Goal: Check status: Check status

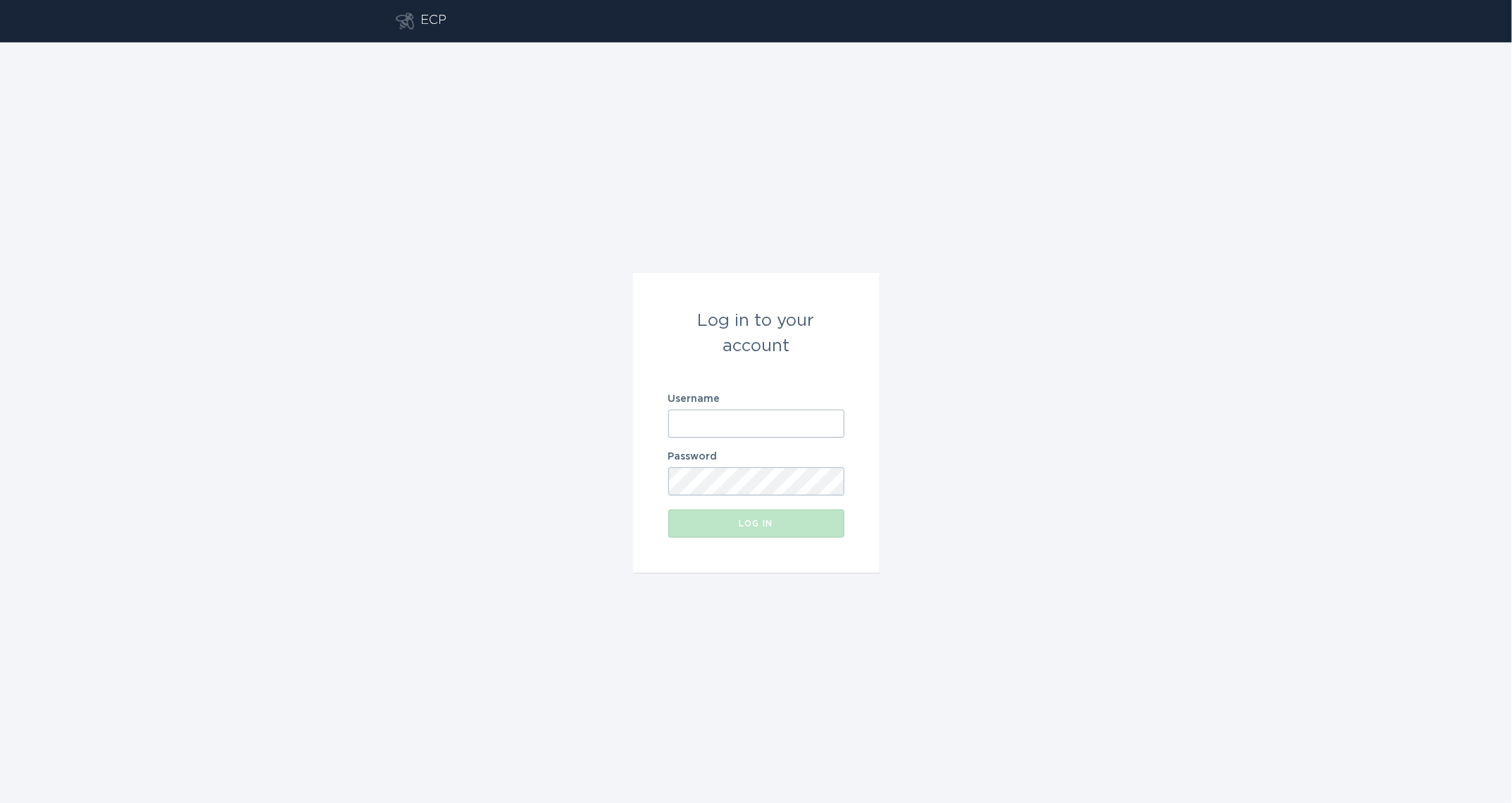
click at [711, 413] on input "Username" at bounding box center [756, 423] width 176 height 28
type input "[EMAIL_ADDRESS][DOMAIN_NAME]"
click at [668, 509] on button "Log in" at bounding box center [756, 523] width 176 height 28
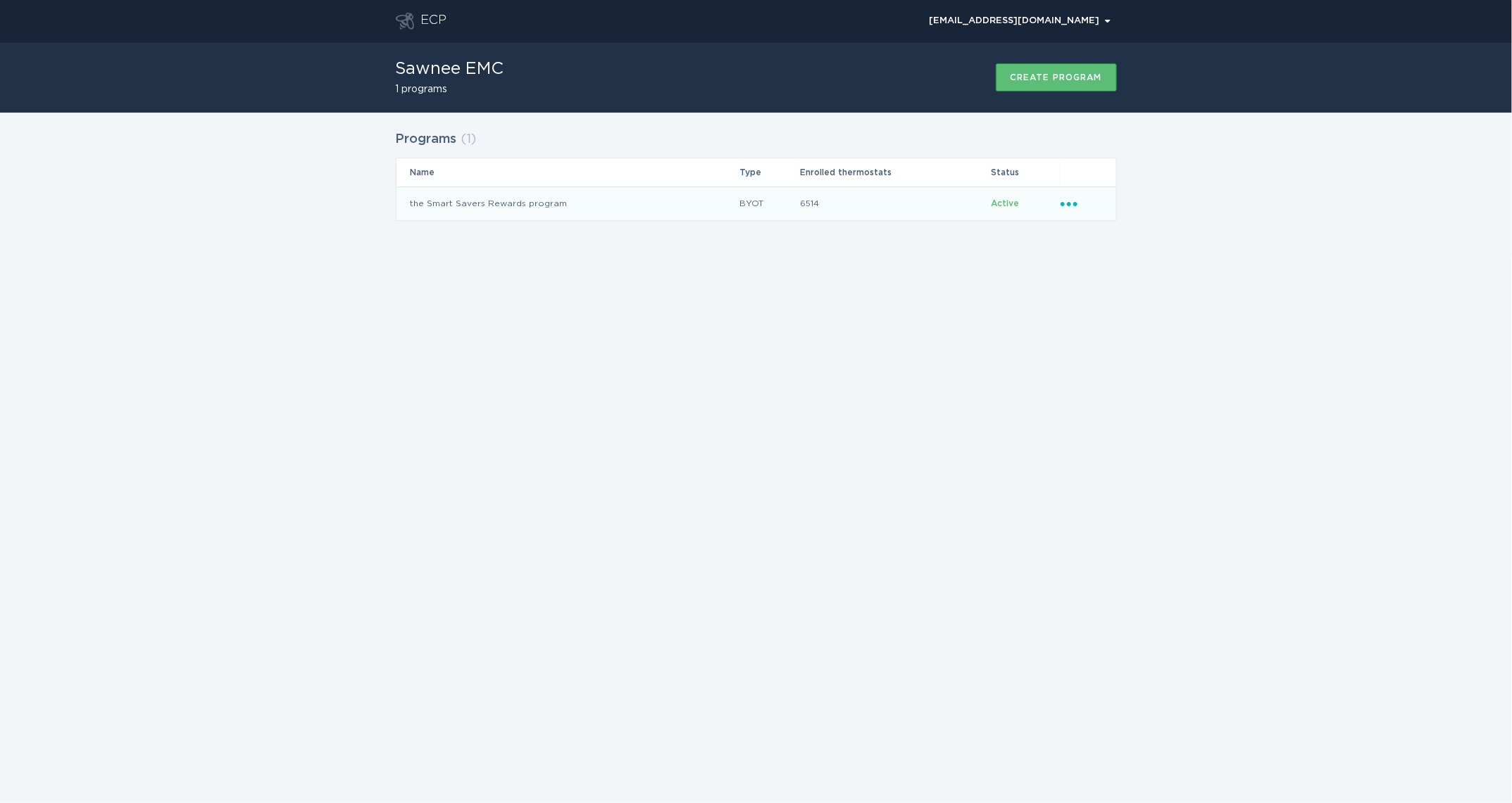
click at [926, 207] on td "6514" at bounding box center [894, 203] width 191 height 34
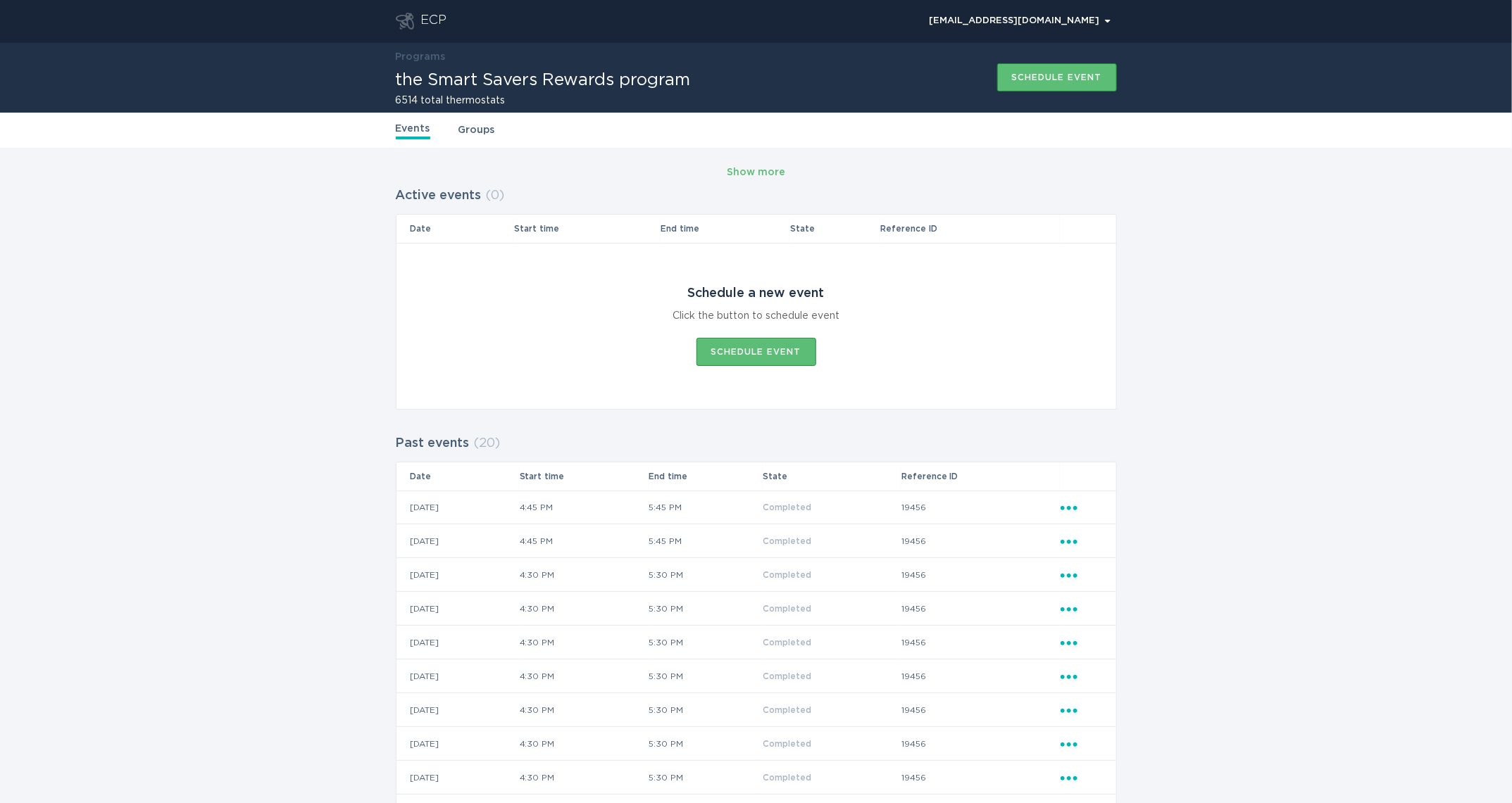
scroll to position [26, 0]
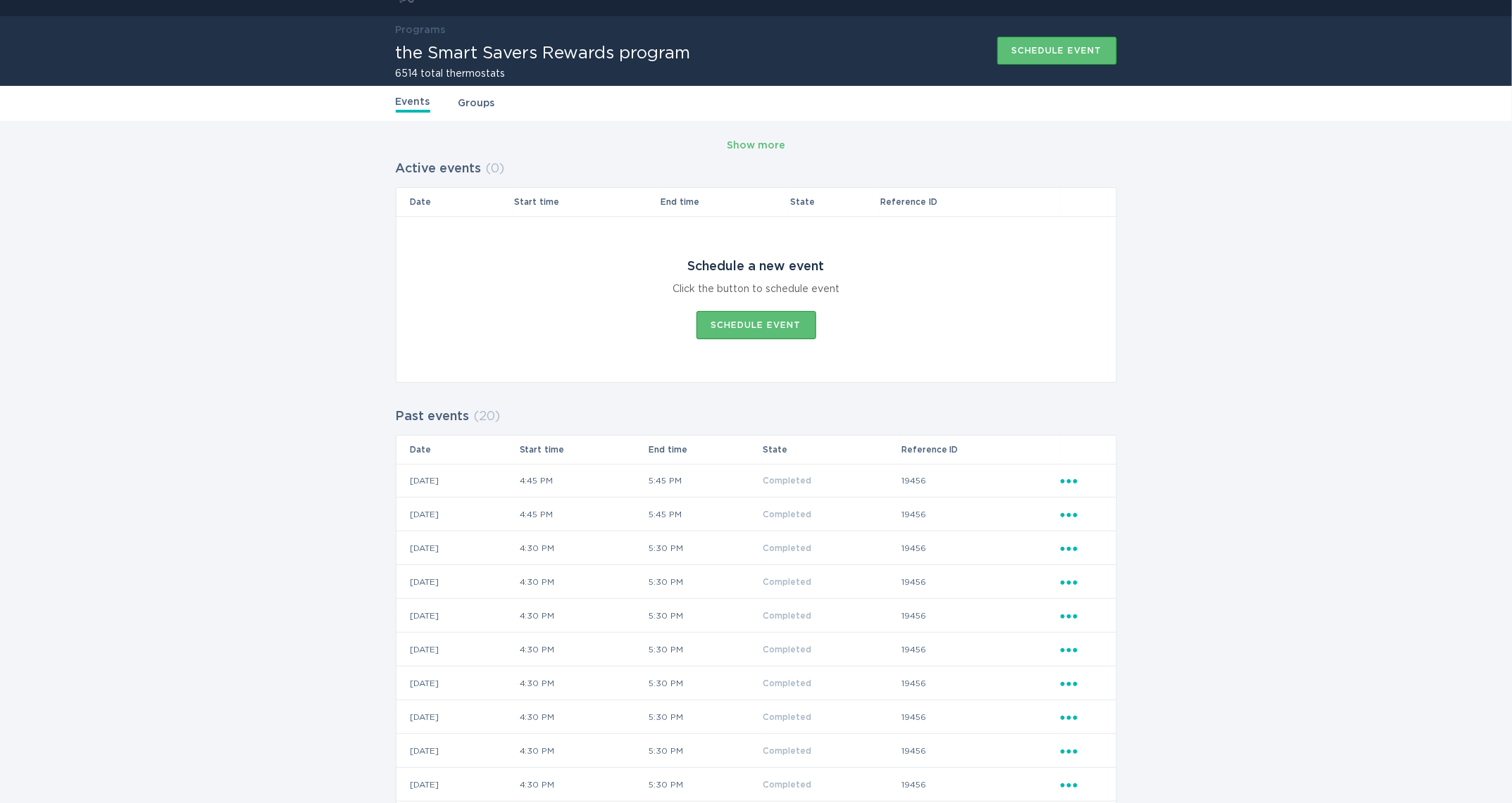
click at [1196, 563] on div "Show more Active events ( 0 ) Date Start time End time State Reference ID Sched…" at bounding box center [756, 648] width 1512 height 1054
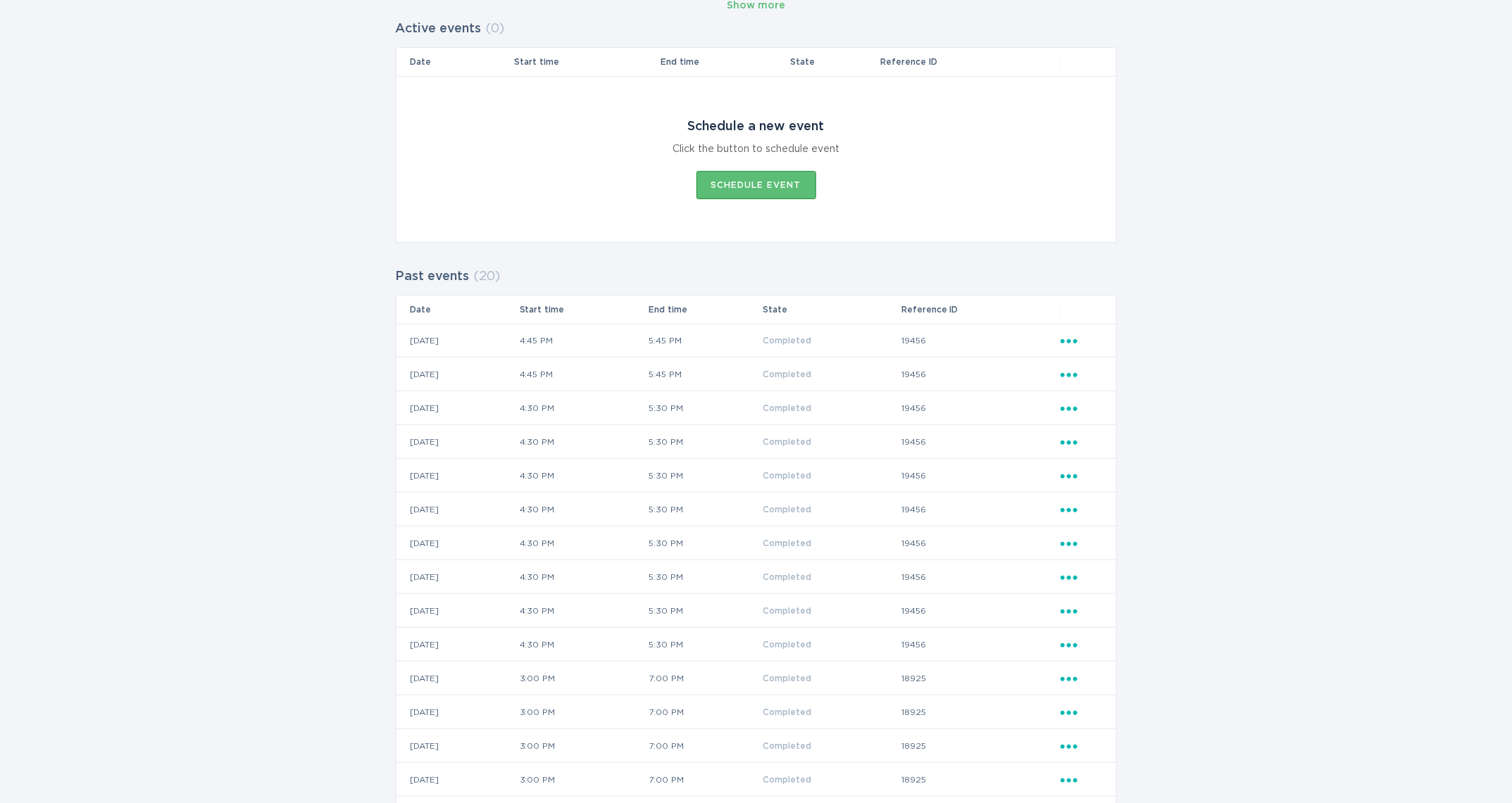
scroll to position [204, 0]
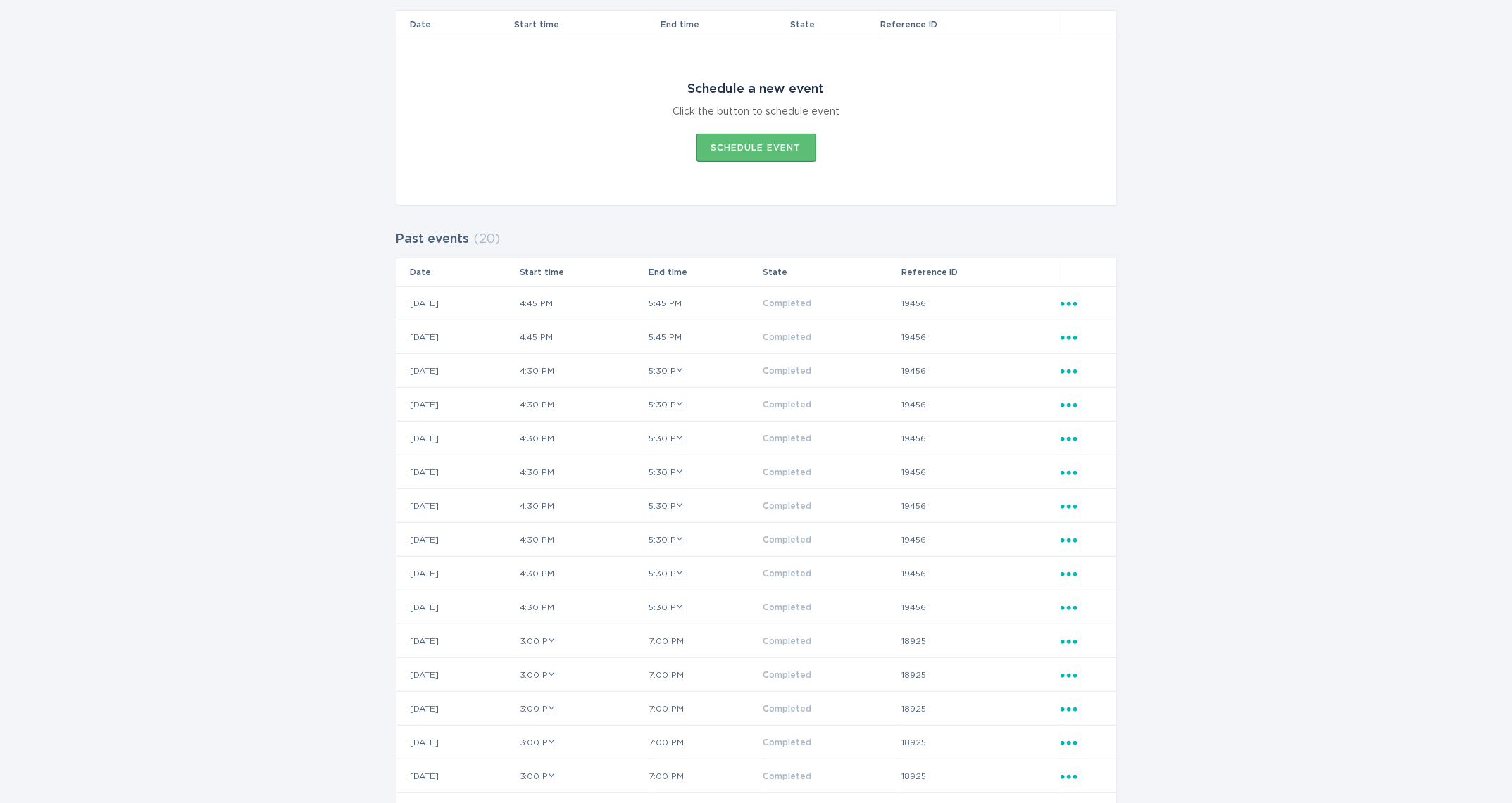
click at [1062, 313] on td "Ellipsis" at bounding box center [1088, 303] width 56 height 34
click at [1055, 300] on td "19456" at bounding box center [980, 303] width 159 height 34
click at [1065, 303] on icon "Ellipsis" at bounding box center [1070, 302] width 20 height 12
click at [1103, 323] on div "View event summary" at bounding box center [1133, 327] width 146 height 32
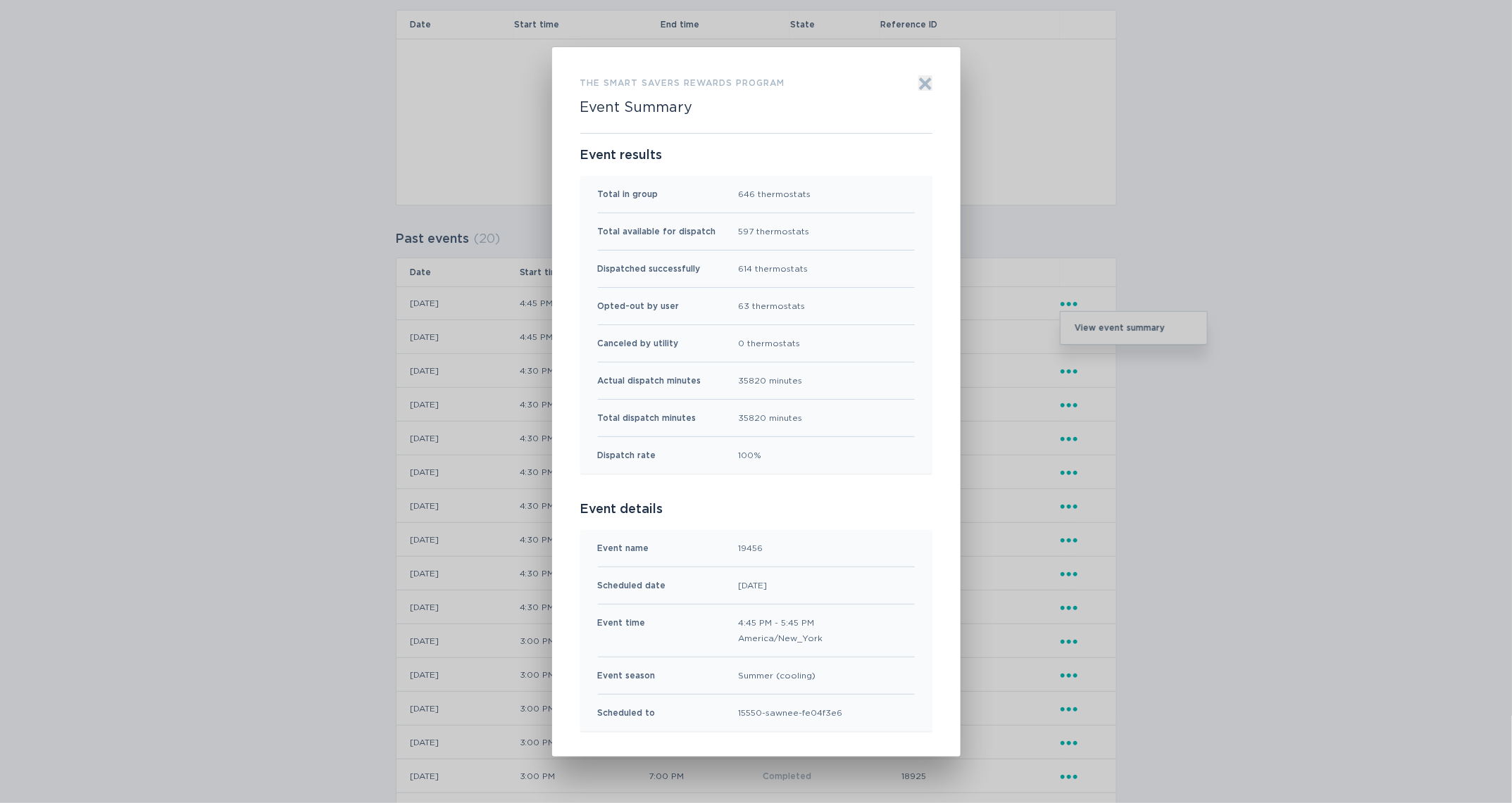
click at [932, 77] on div "the Smart Savers Rewards program Event Summary Exit Event results Total in grou…" at bounding box center [756, 402] width 409 height 710
click at [926, 81] on icon "Exit" at bounding box center [925, 83] width 11 height 11
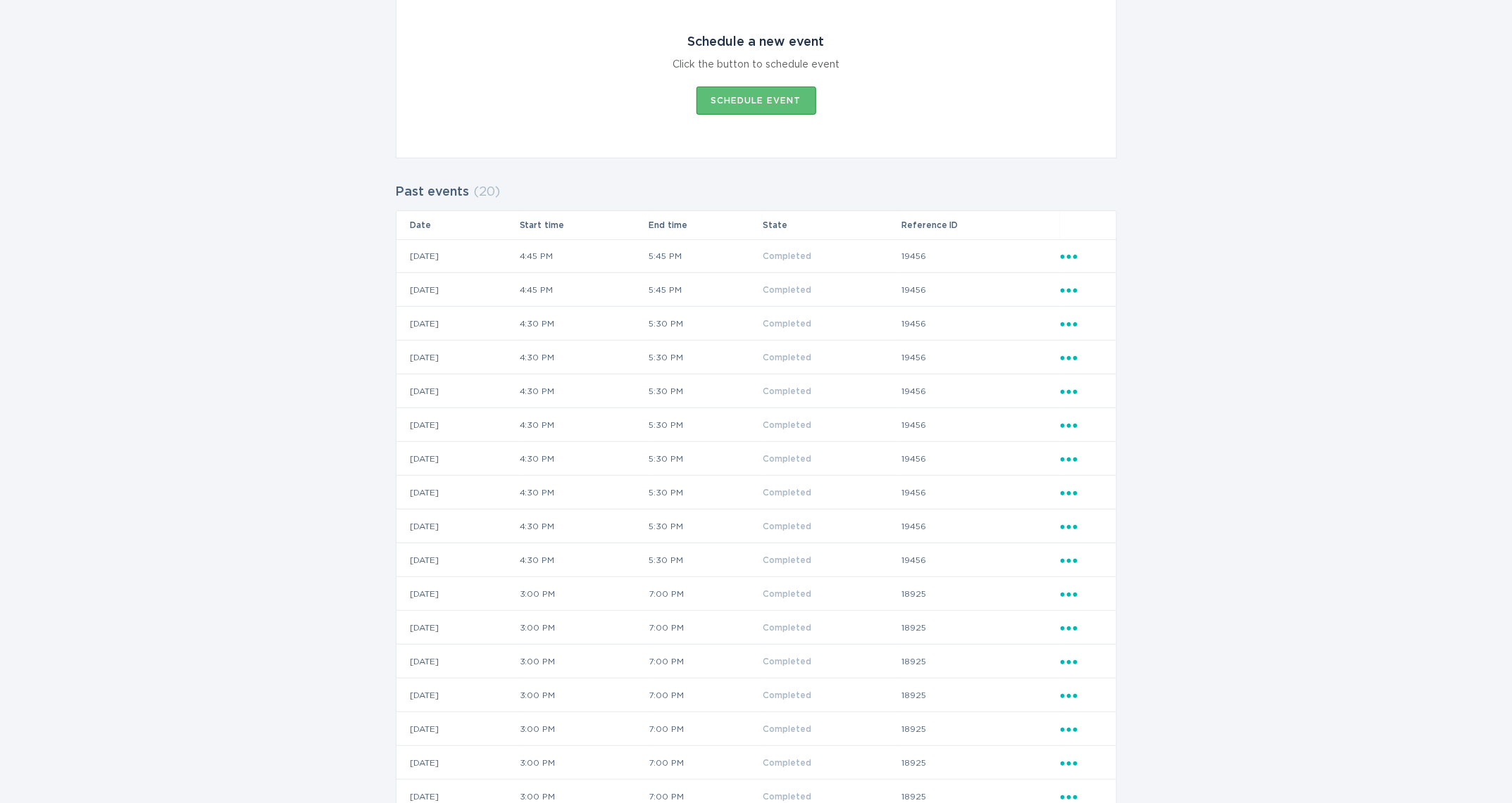
scroll to position [258, 0]
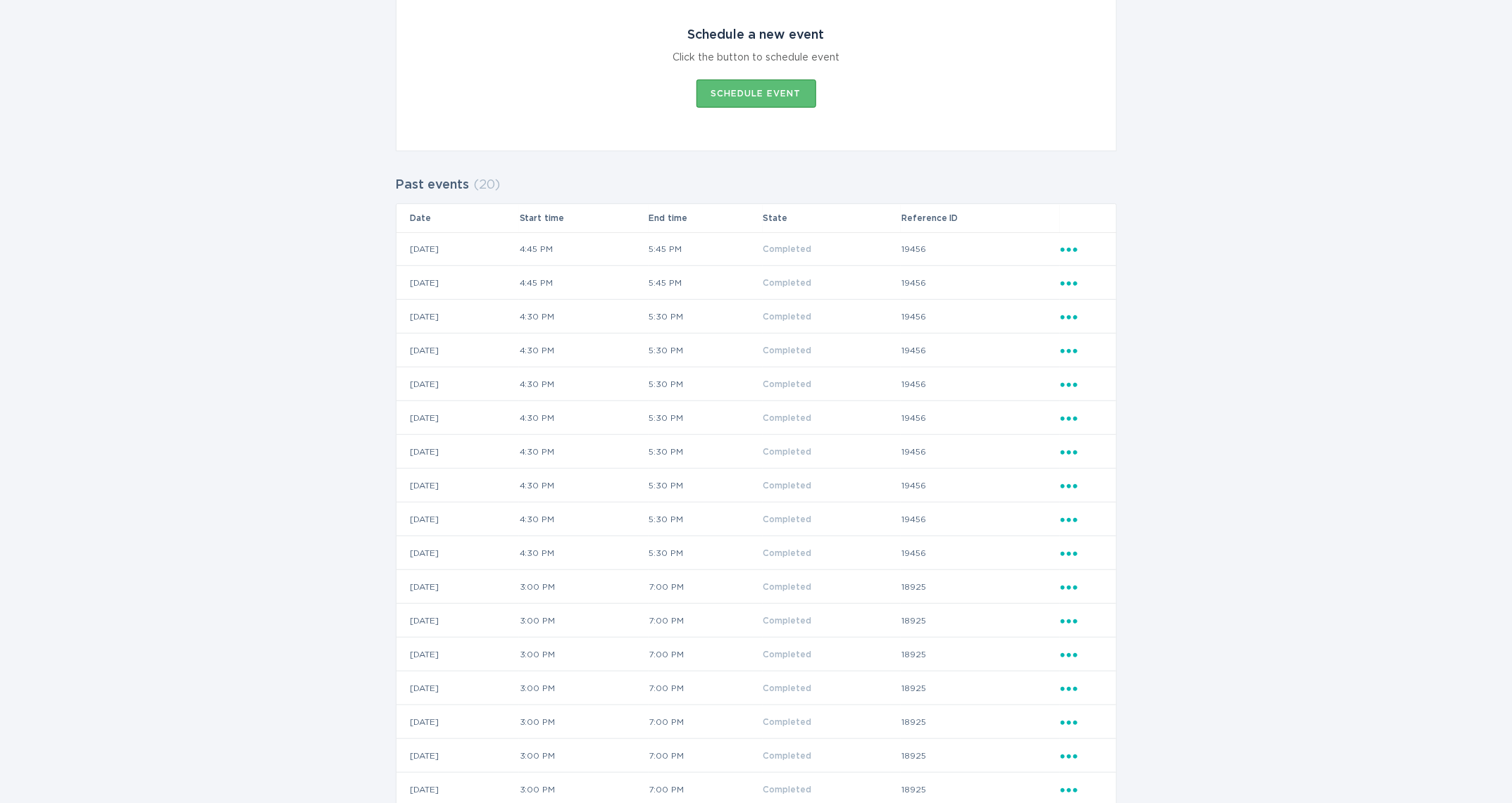
click at [1058, 246] on td "19456" at bounding box center [980, 249] width 159 height 34
click at [1063, 248] on icon "Ellipsis" at bounding box center [1070, 247] width 20 height 12
click at [1076, 274] on div "View event summary" at bounding box center [1133, 274] width 146 height 32
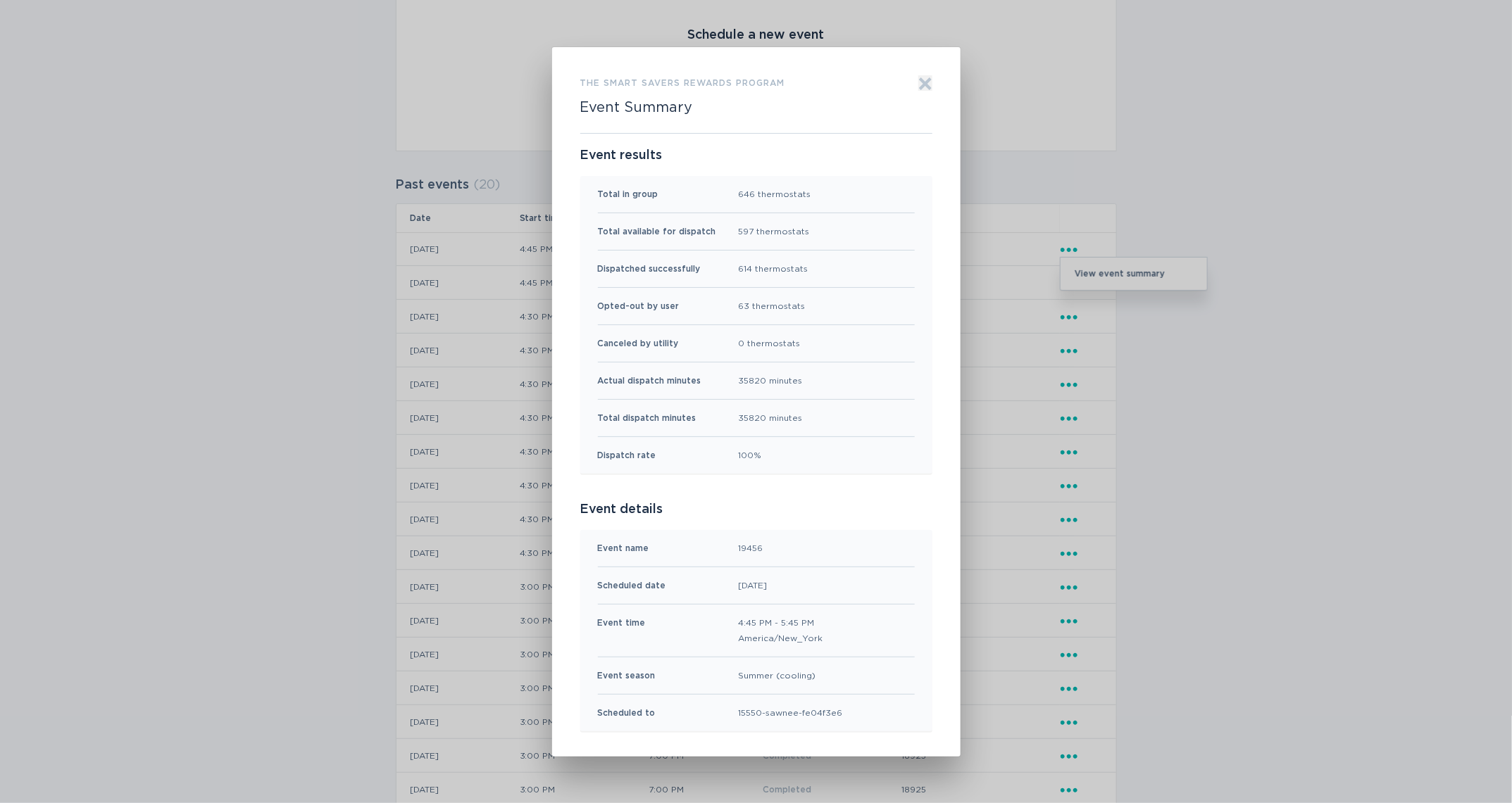
drag, startPoint x: 921, startPoint y: 74, endPoint x: 927, endPoint y: 84, distance: 11.7
click at [921, 77] on icon "Exit" at bounding box center [925, 84] width 14 height 14
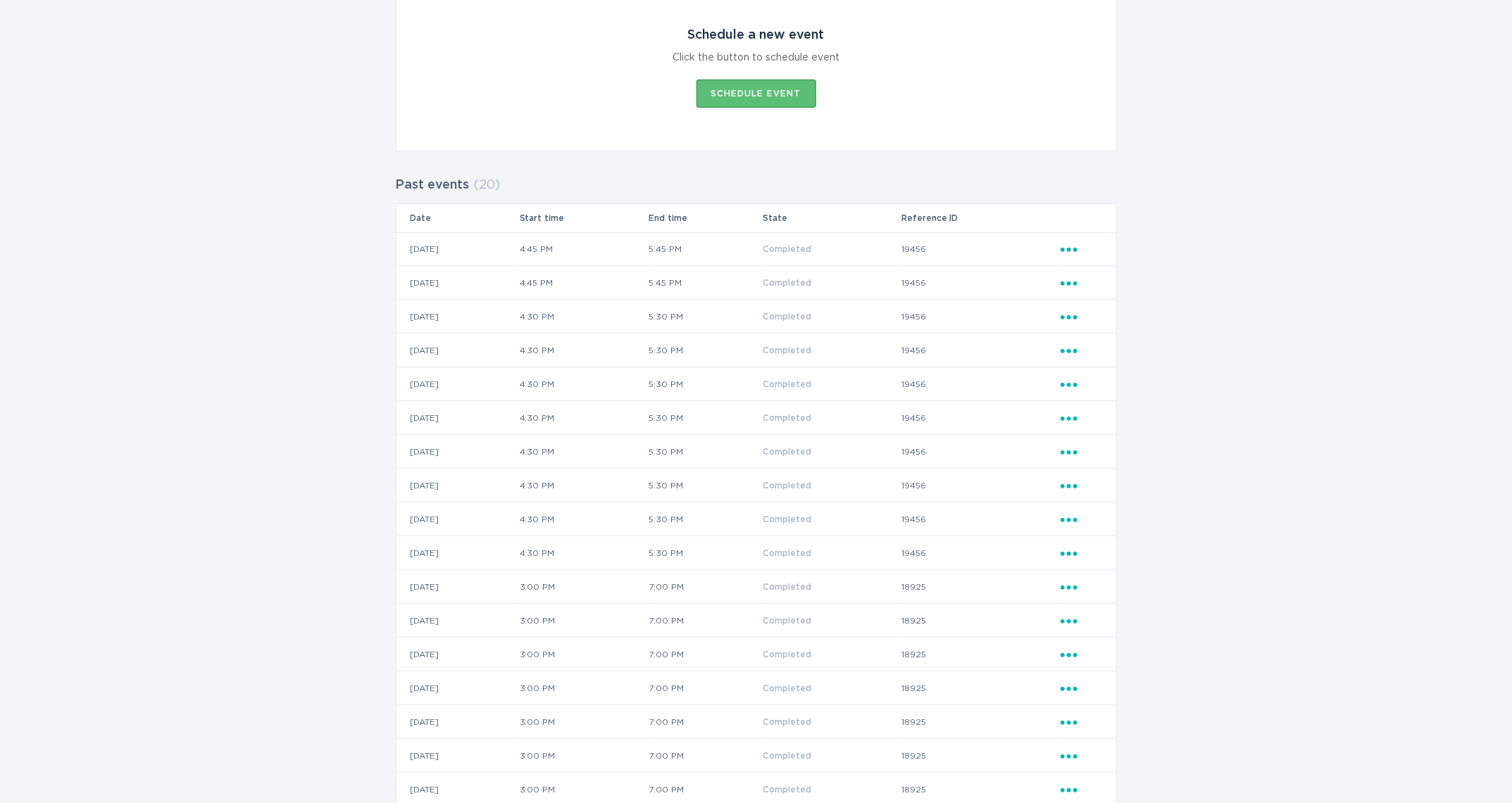
click at [1071, 281] on icon "Ellipsis" at bounding box center [1070, 281] width 20 height 12
click at [1090, 310] on div "View event summary" at bounding box center [1133, 307] width 146 height 32
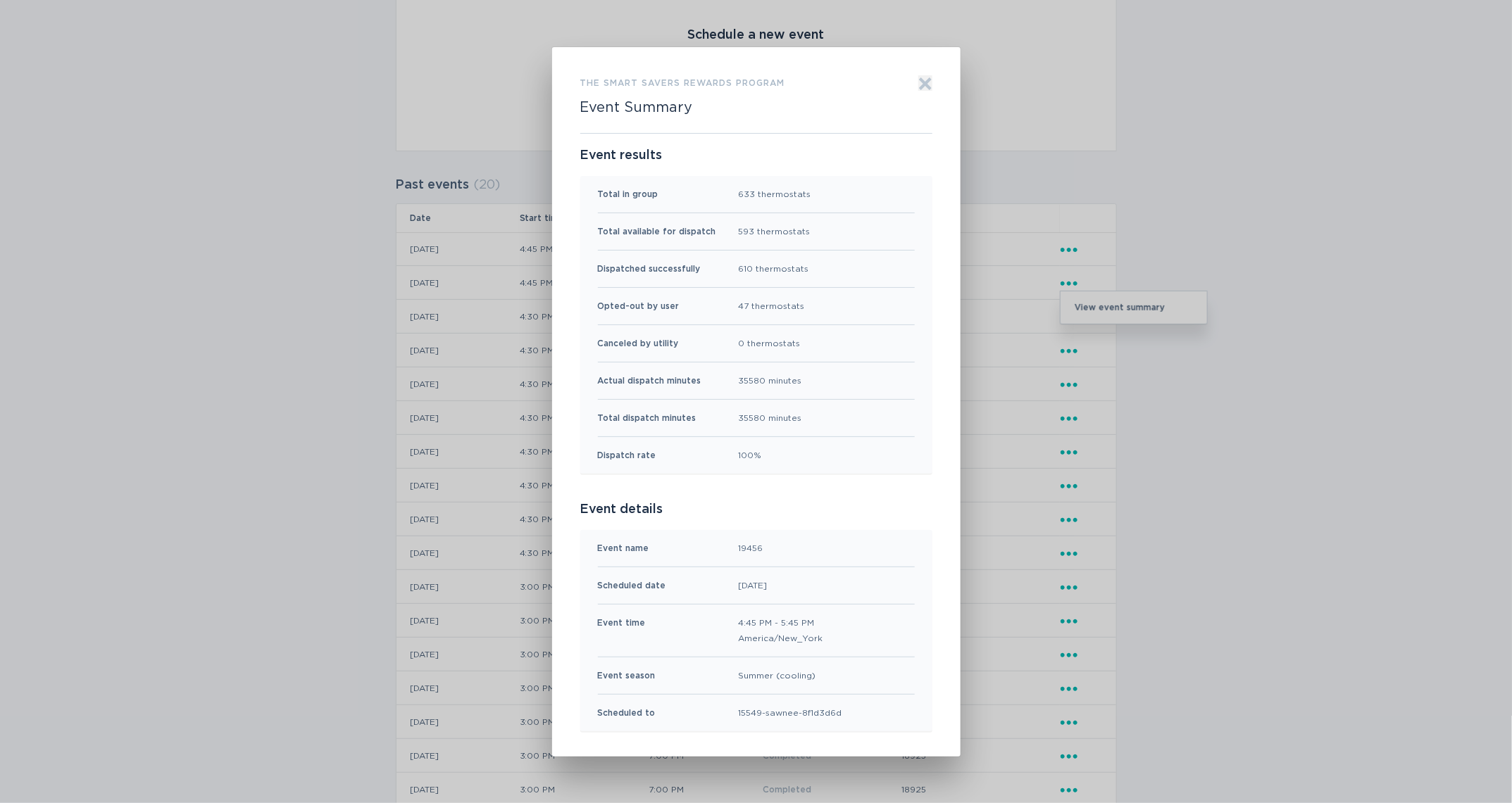
click at [926, 80] on icon "Exit" at bounding box center [925, 83] width 11 height 11
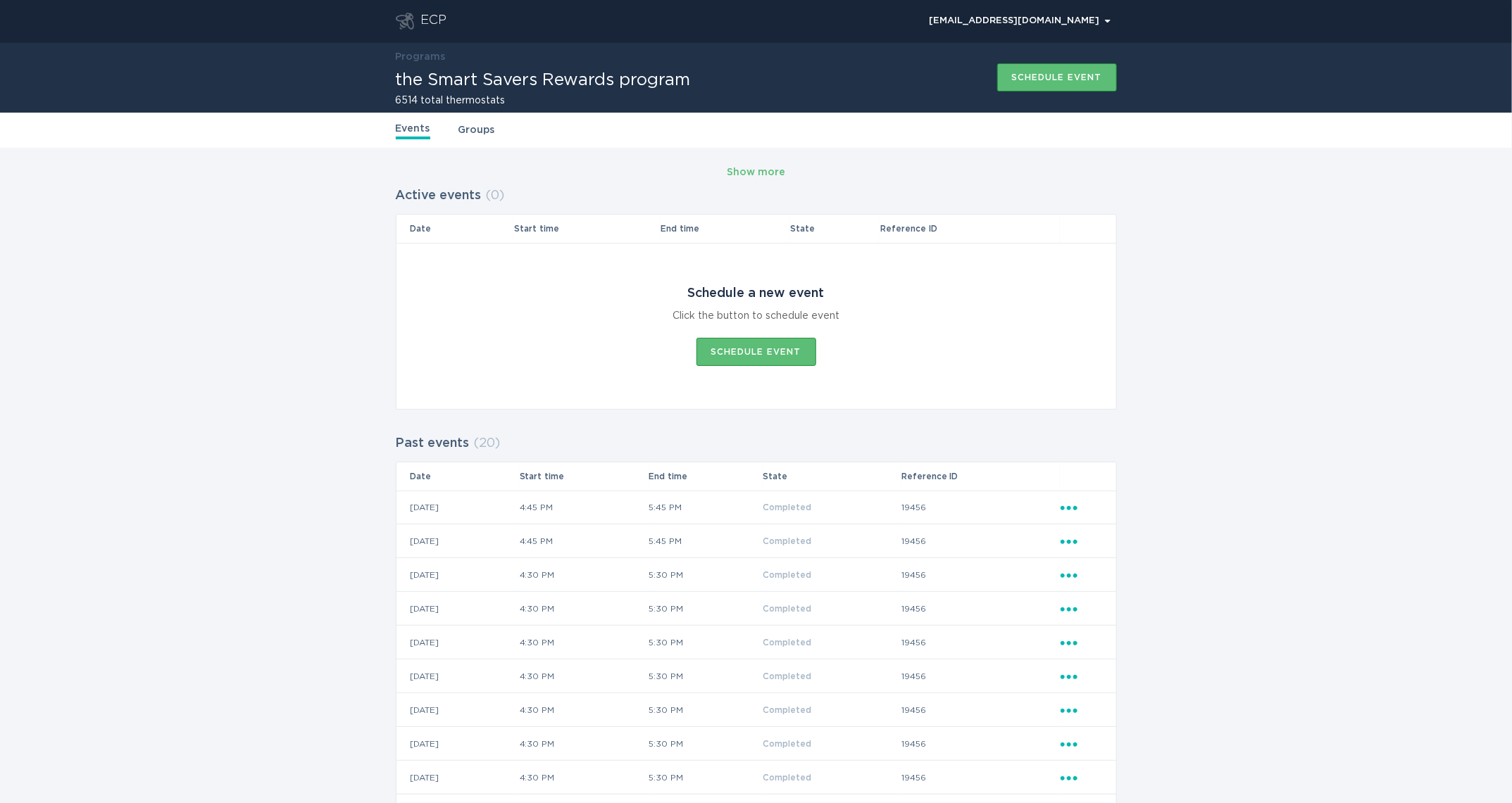
click at [1072, 513] on div "Ellipsis" at bounding box center [1081, 507] width 41 height 16
drag, startPoint x: 1092, startPoint y: 529, endPoint x: 1096, endPoint y: 538, distance: 9.8
click at [1092, 531] on div "View event summary" at bounding box center [1133, 532] width 146 height 32
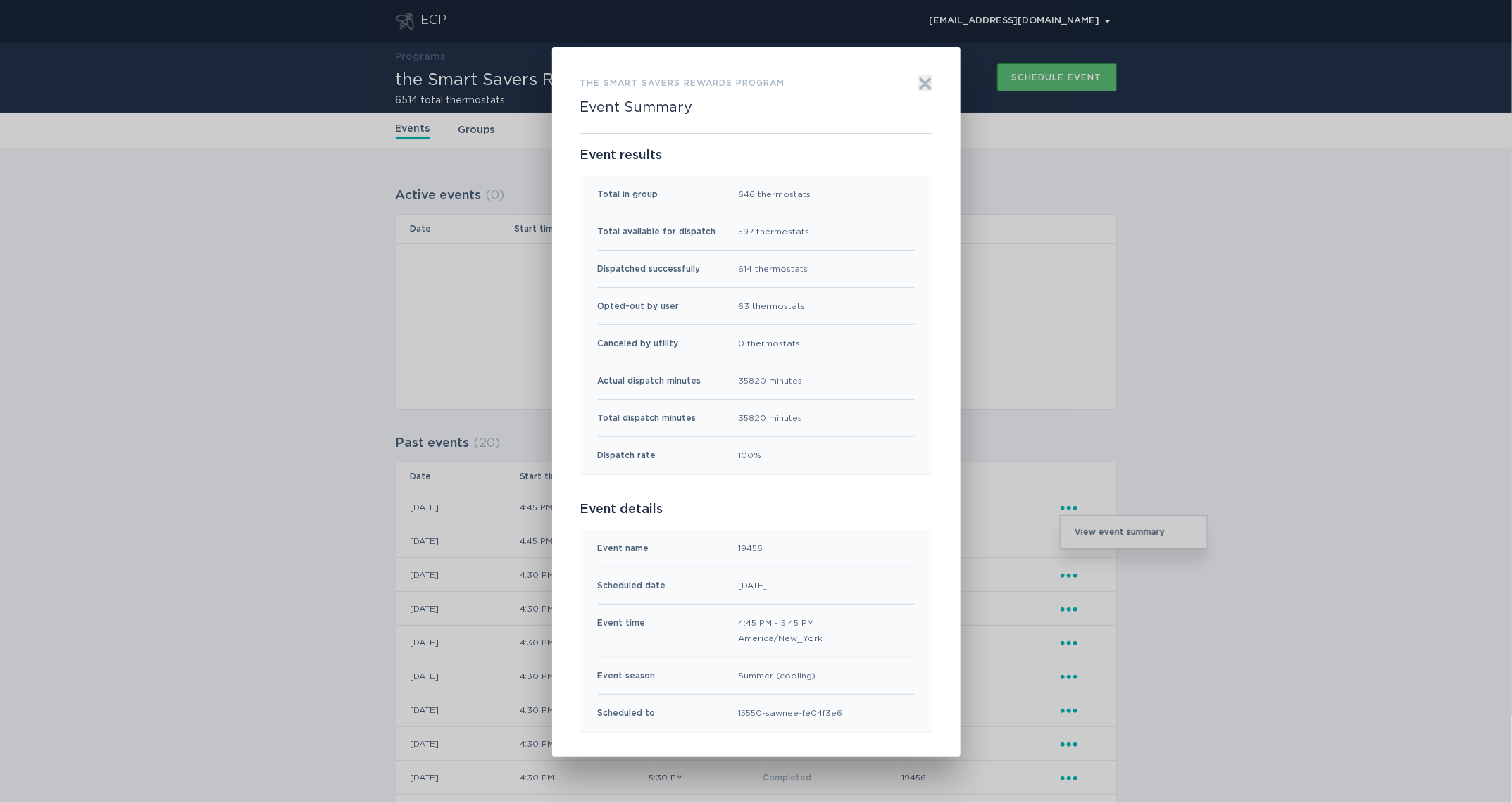
drag, startPoint x: 1110, startPoint y: 431, endPoint x: 978, endPoint y: 298, distance: 187.4
click at [1104, 426] on div "the Smart Savers Rewards program Event Summary Exit Event results Total in grou…" at bounding box center [756, 401] width 1512 height 803
click at [925, 85] on icon "Exit" at bounding box center [925, 84] width 14 height 14
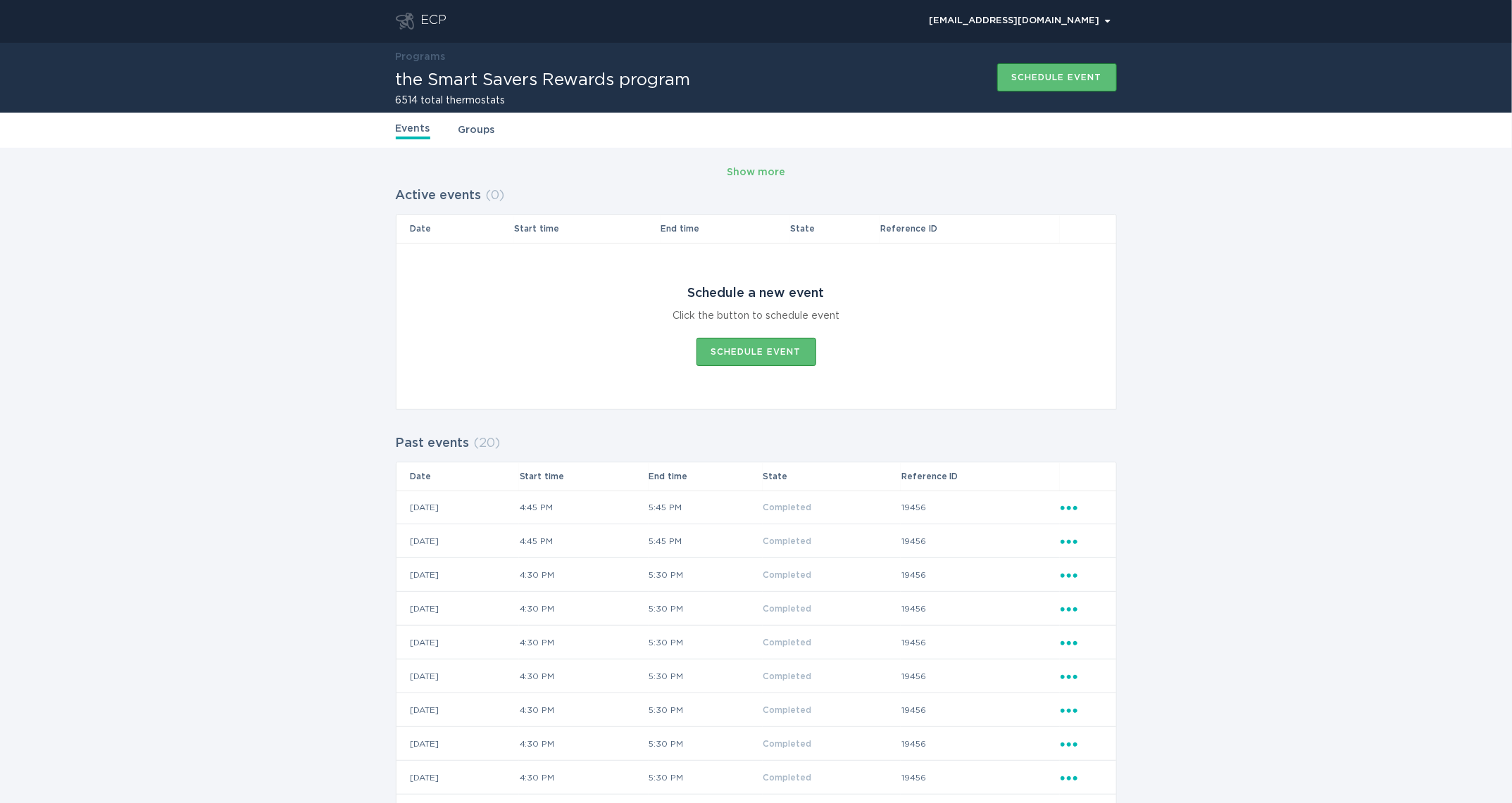
click at [1075, 538] on icon "Ellipsis" at bounding box center [1070, 539] width 20 height 12
click at [1119, 573] on div "View event summary" at bounding box center [1133, 566] width 146 height 32
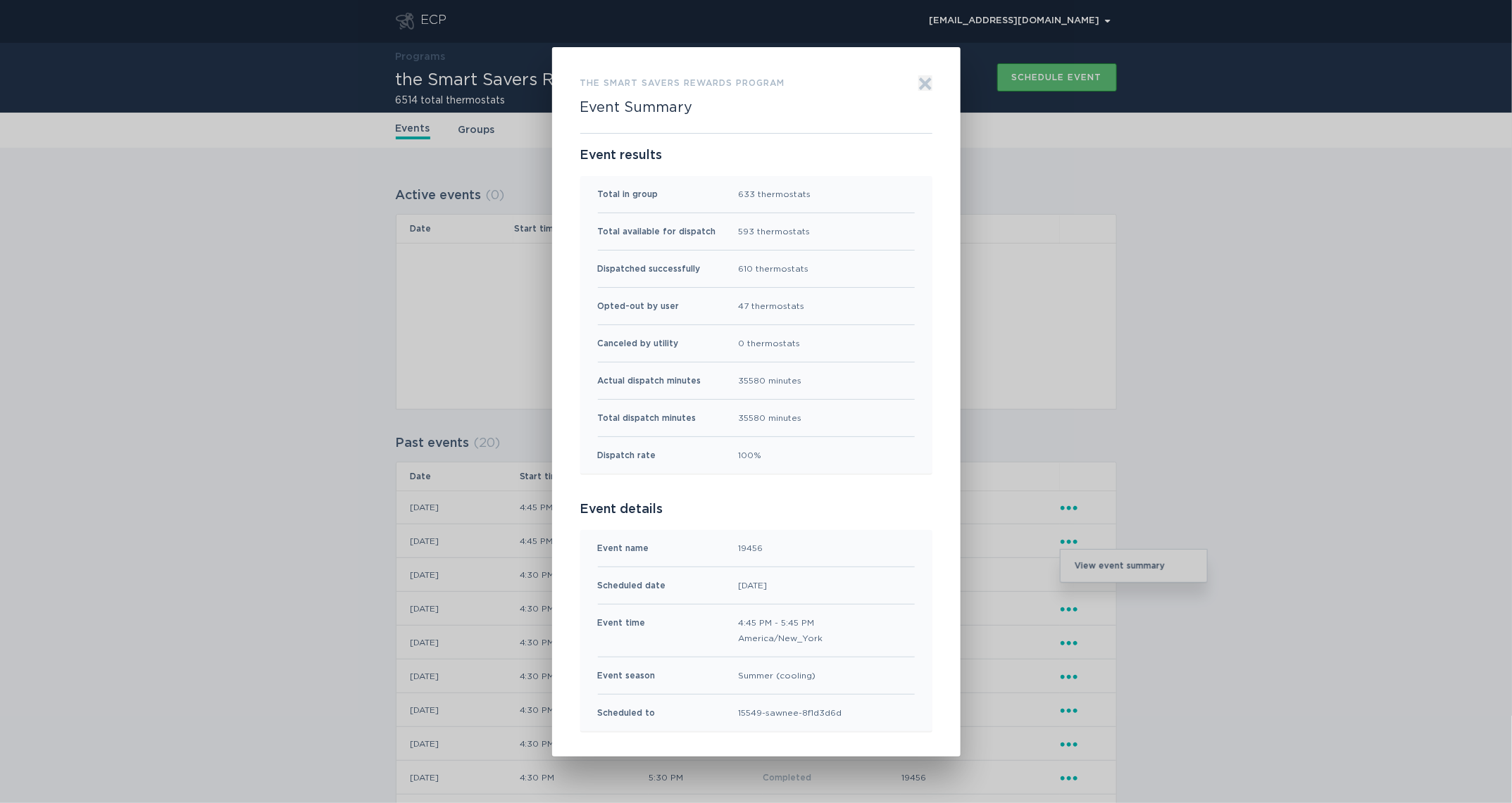
click at [921, 79] on icon "Exit" at bounding box center [925, 83] width 11 height 11
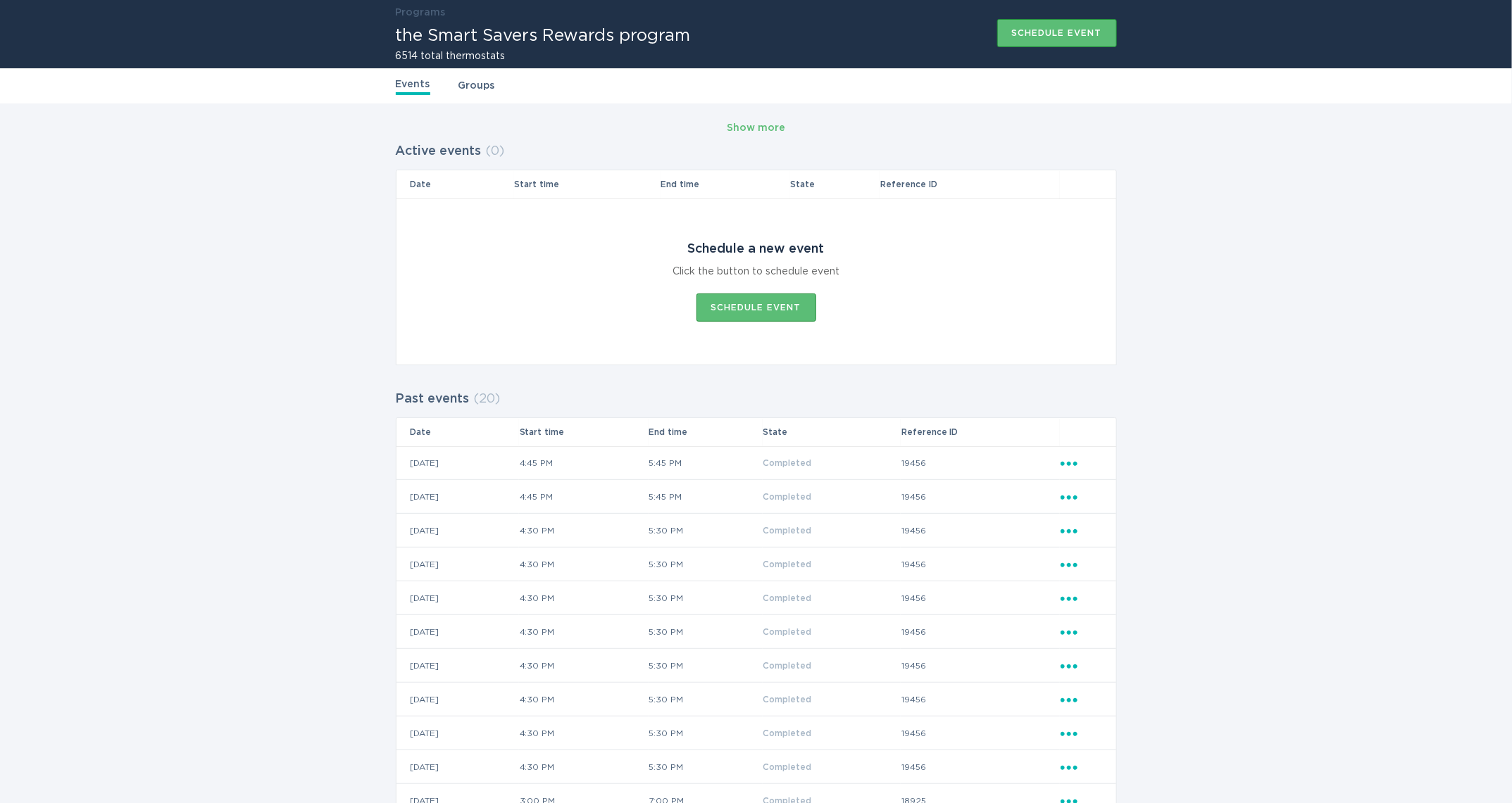
scroll to position [43, 0]
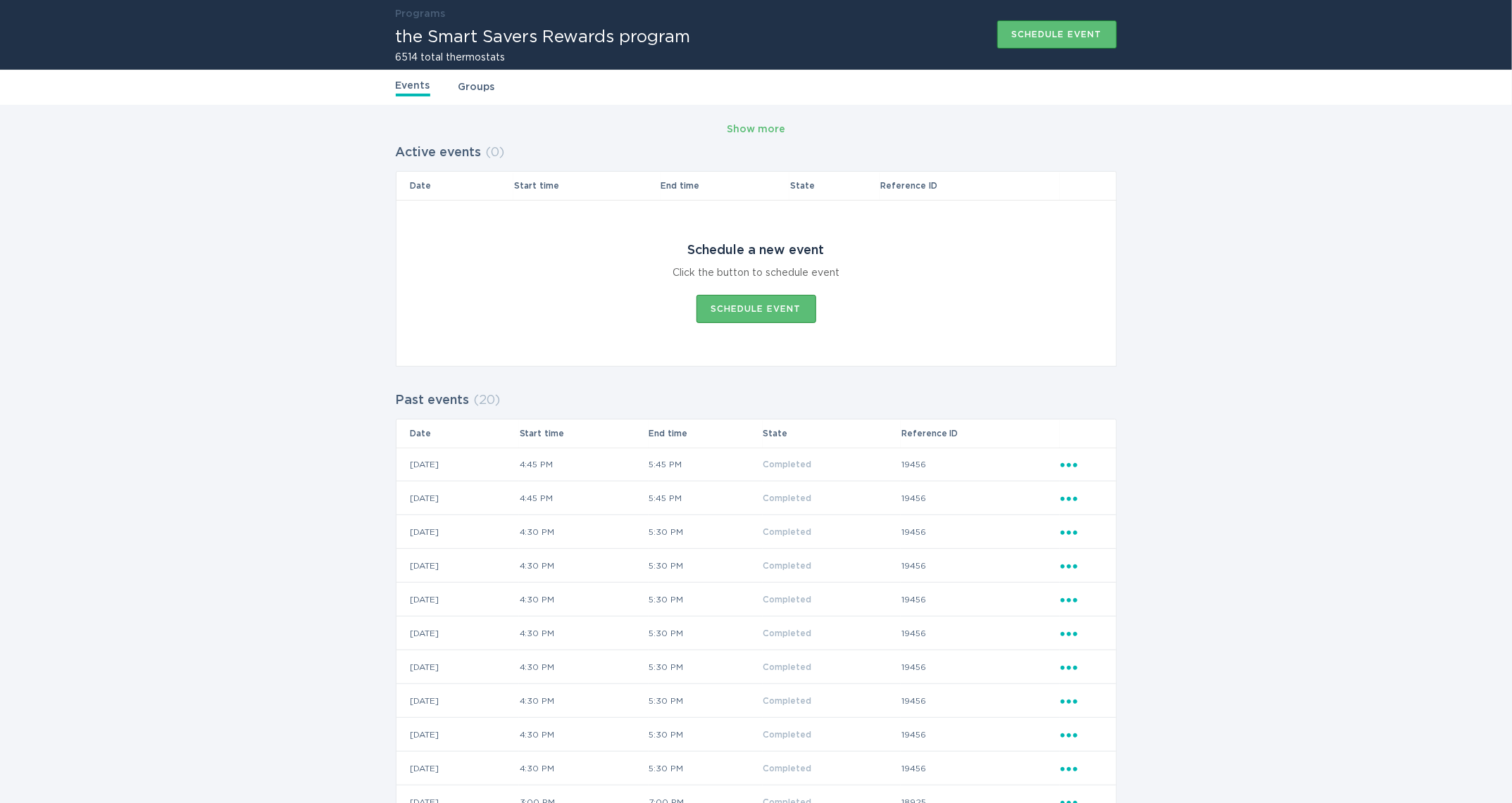
click at [1068, 499] on icon "Popover menu" at bounding box center [1069, 499] width 17 height 4
click at [1091, 520] on div "View event summary" at bounding box center [1133, 523] width 146 height 32
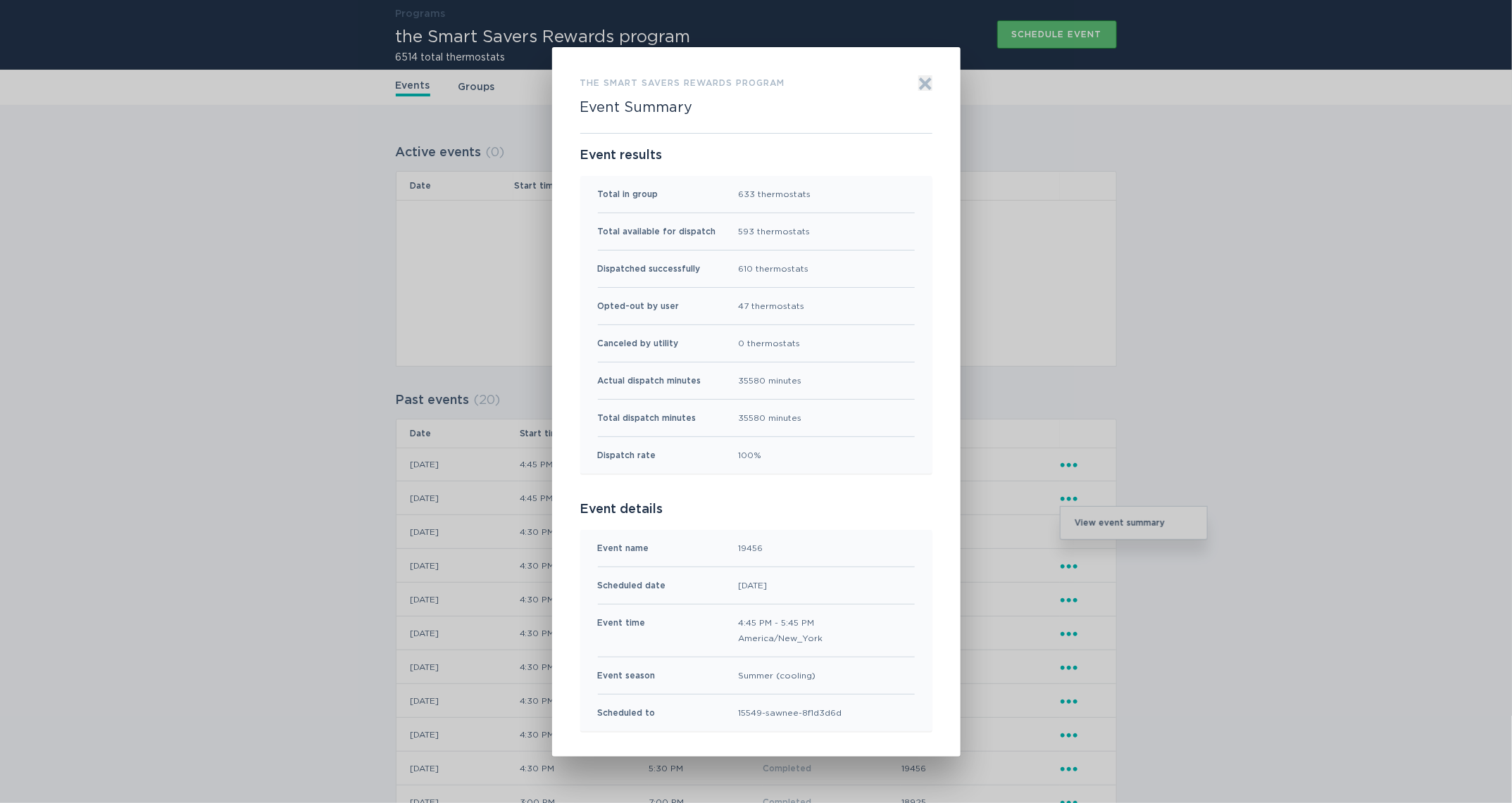
drag, startPoint x: 921, startPoint y: 83, endPoint x: 937, endPoint y: 101, distance: 24.1
click at [922, 84] on icon "Exit" at bounding box center [925, 84] width 14 height 14
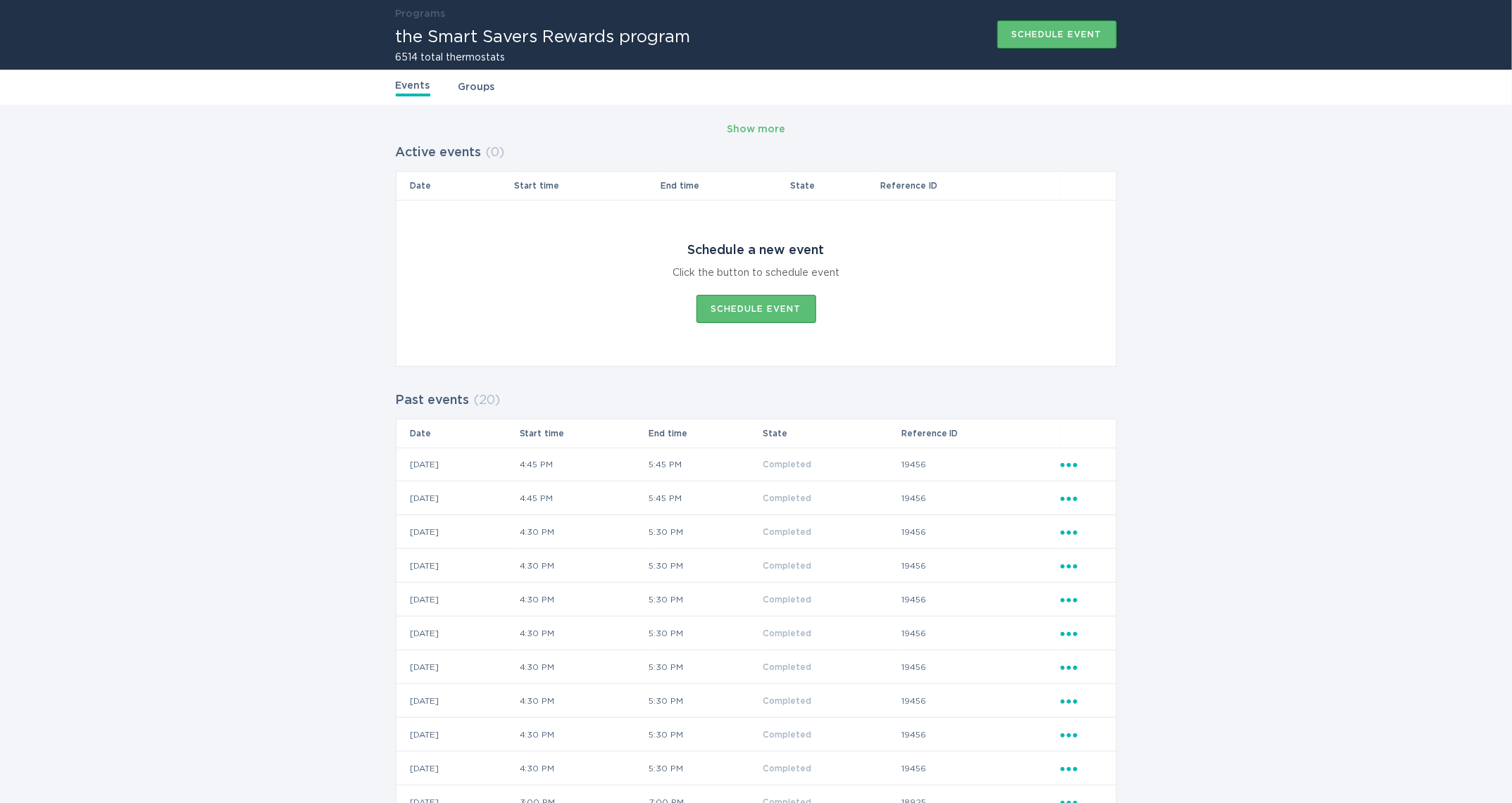
click at [1075, 467] on icon "Ellipsis" at bounding box center [1070, 462] width 20 height 12
click at [1098, 490] on div "View event summary" at bounding box center [1133, 489] width 146 height 32
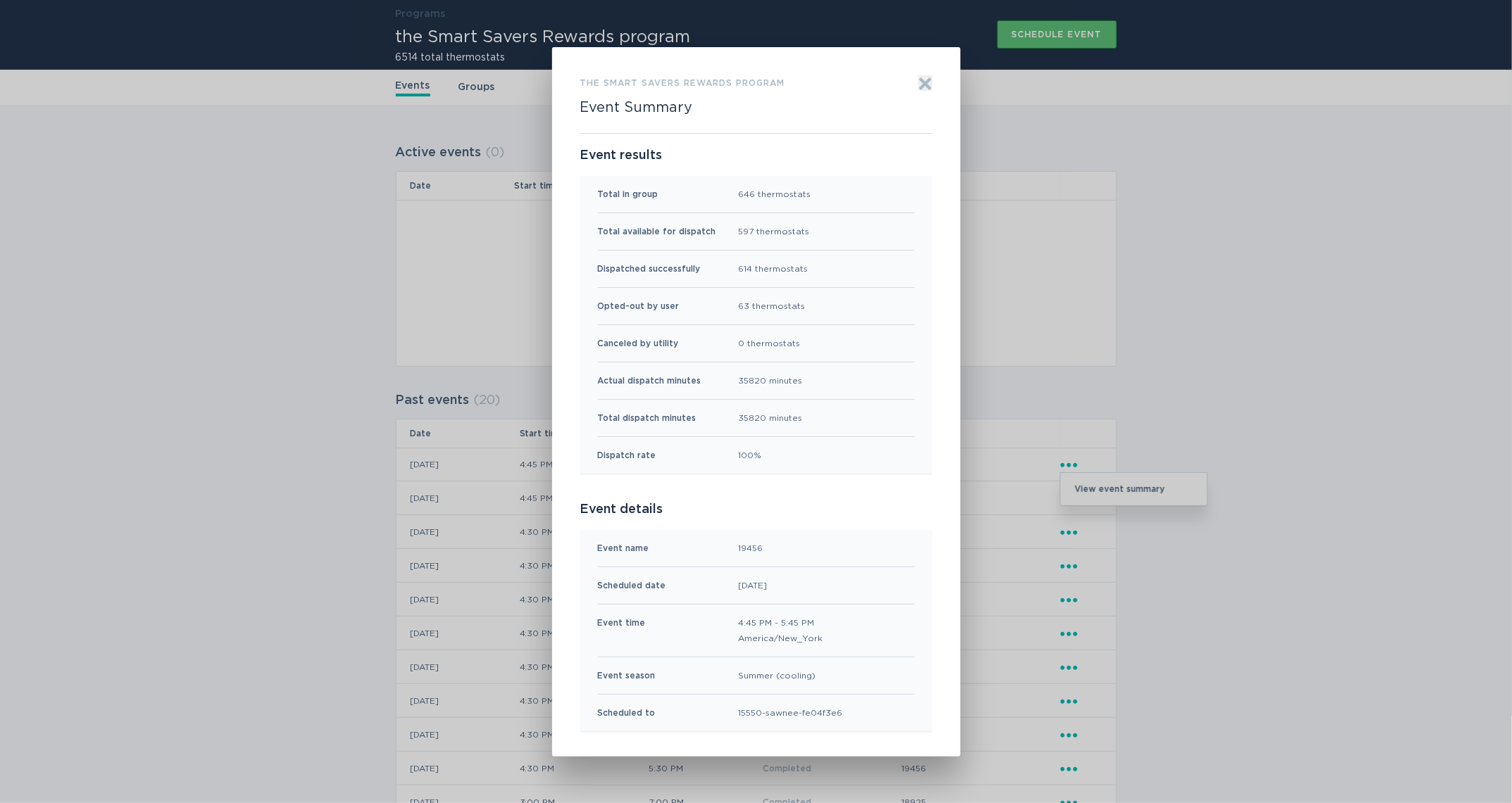
click at [927, 71] on div "the Smart Savers Rewards program Event Summary Exit Event results Total in grou…" at bounding box center [756, 402] width 409 height 710
click at [924, 78] on icon "Exit" at bounding box center [925, 84] width 14 height 14
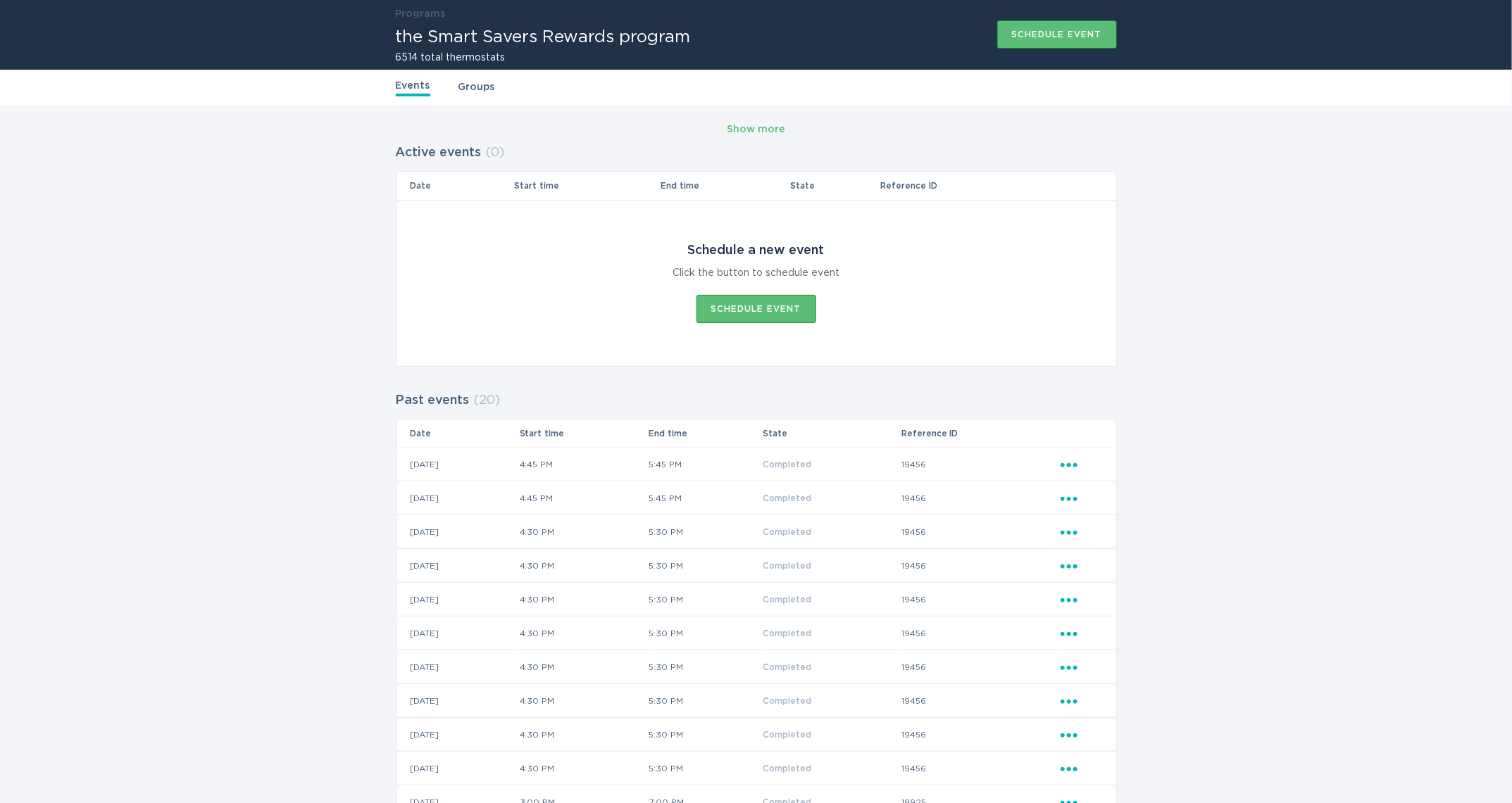
click at [1067, 537] on div "Ellipsis" at bounding box center [1081, 532] width 41 height 16
click at [1104, 575] on td "Ellipsis" at bounding box center [1088, 566] width 56 height 34
click at [1070, 527] on icon "Ellipsis" at bounding box center [1070, 530] width 20 height 12
click at [1099, 558] on div "View event summary" at bounding box center [1133, 557] width 146 height 32
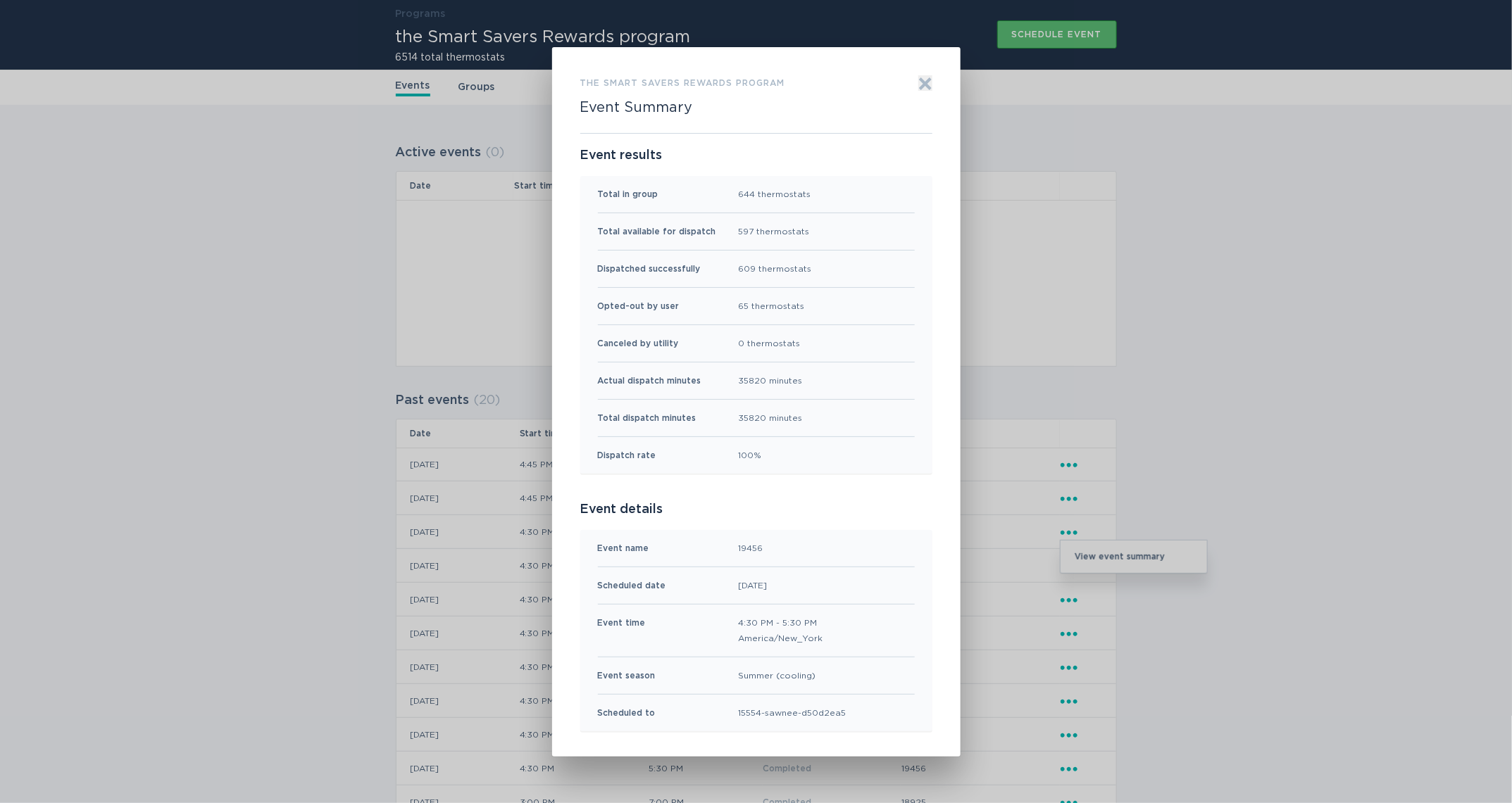
click at [910, 77] on div "the Smart Savers Rewards program Event Summary Exit" at bounding box center [756, 104] width 352 height 58
click at [914, 77] on div "the Smart Savers Rewards program Event Summary Exit" at bounding box center [756, 104] width 352 height 58
click at [919, 79] on icon "Exit" at bounding box center [925, 84] width 14 height 14
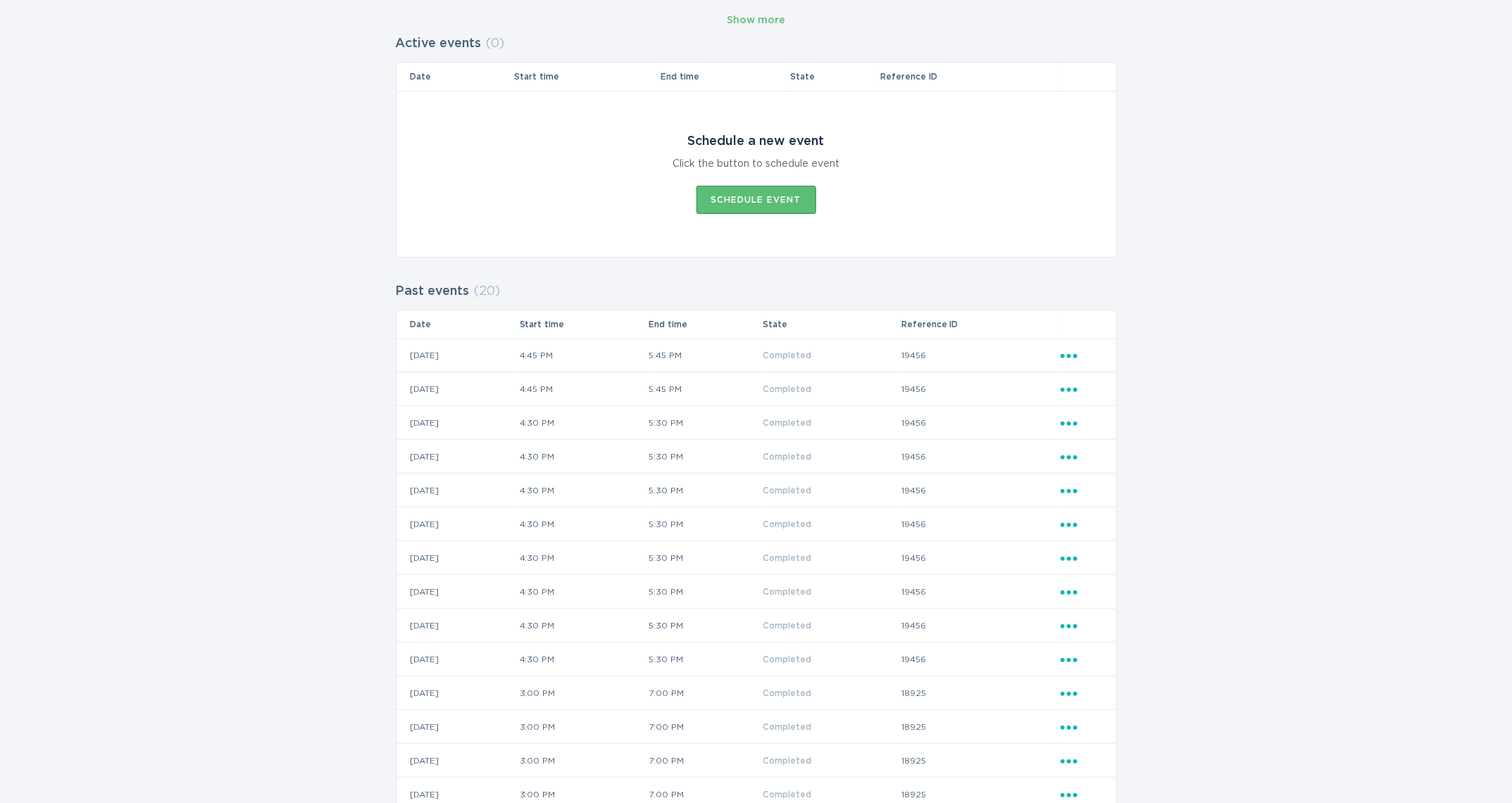
scroll to position [241, 0]
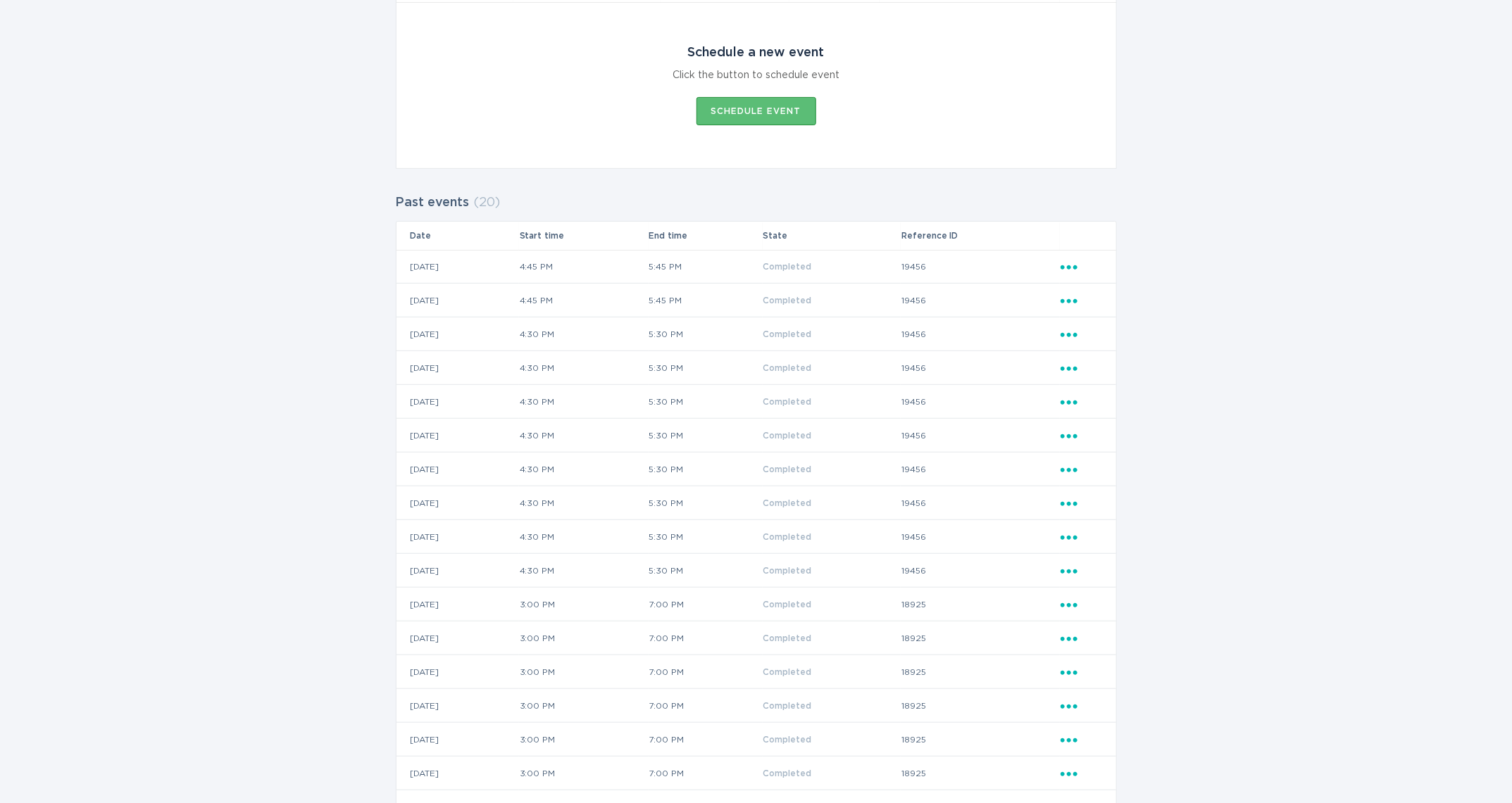
click at [1071, 570] on icon "Ellipsis" at bounding box center [1070, 569] width 20 height 12
click at [1093, 594] on div "View event summary" at bounding box center [1133, 595] width 146 height 32
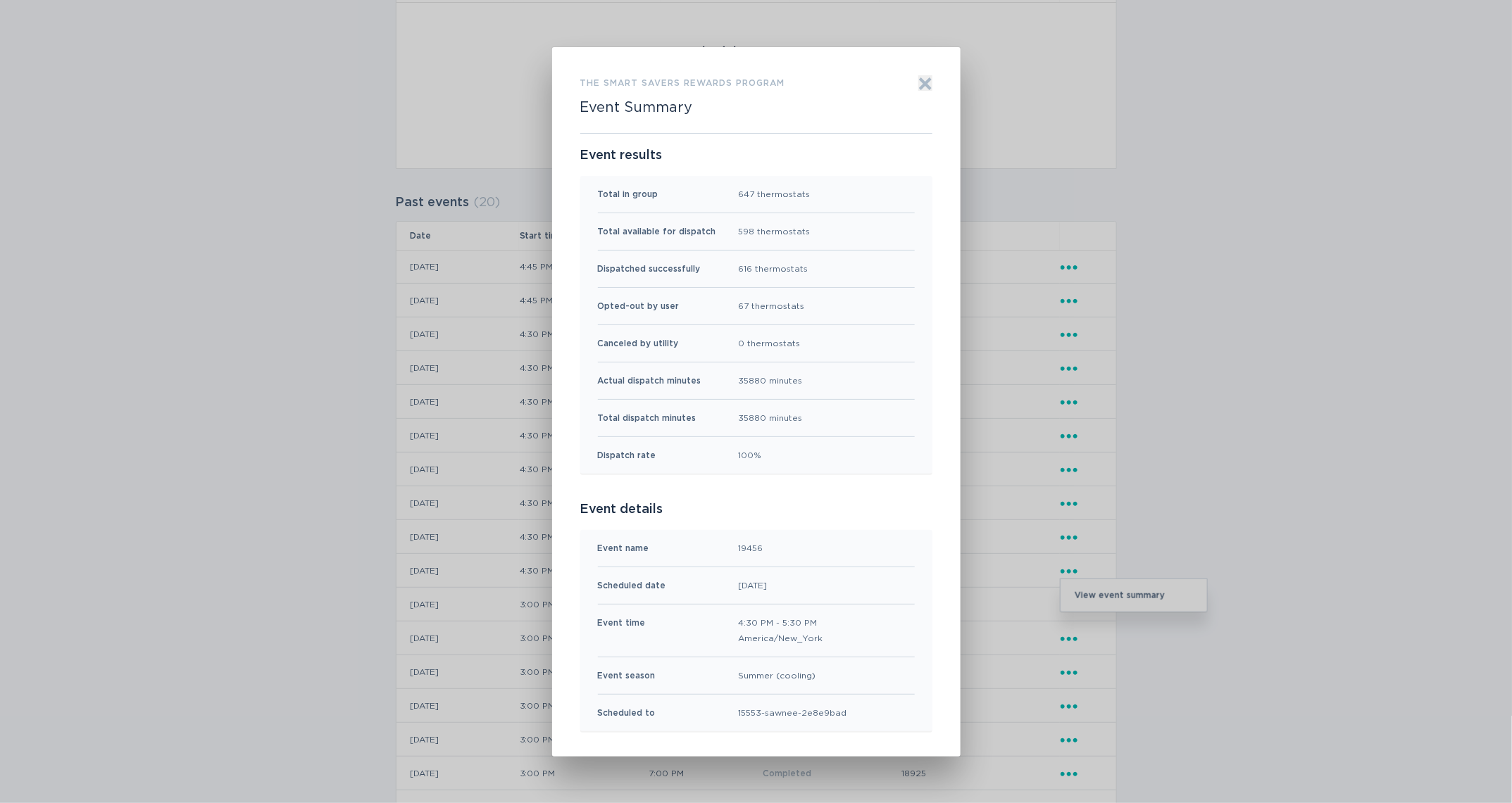
drag, startPoint x: 922, startPoint y: 87, endPoint x: 945, endPoint y: 156, distance: 72.7
click at [923, 88] on icon "Exit" at bounding box center [925, 84] width 14 height 14
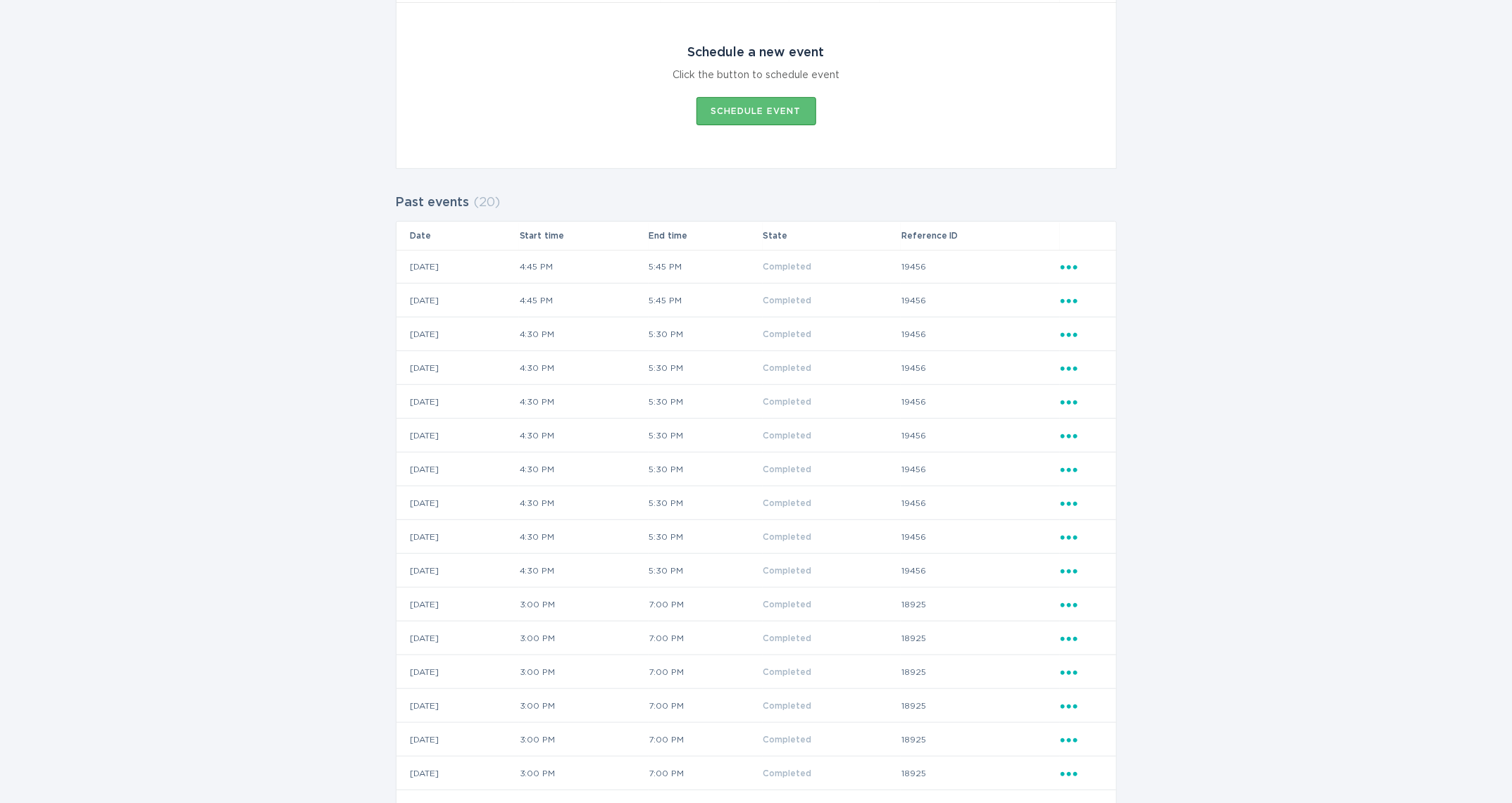
click at [1069, 543] on div "Ellipsis" at bounding box center [1081, 537] width 41 height 16
click at [1108, 568] on div "View event summary" at bounding box center [1133, 562] width 146 height 32
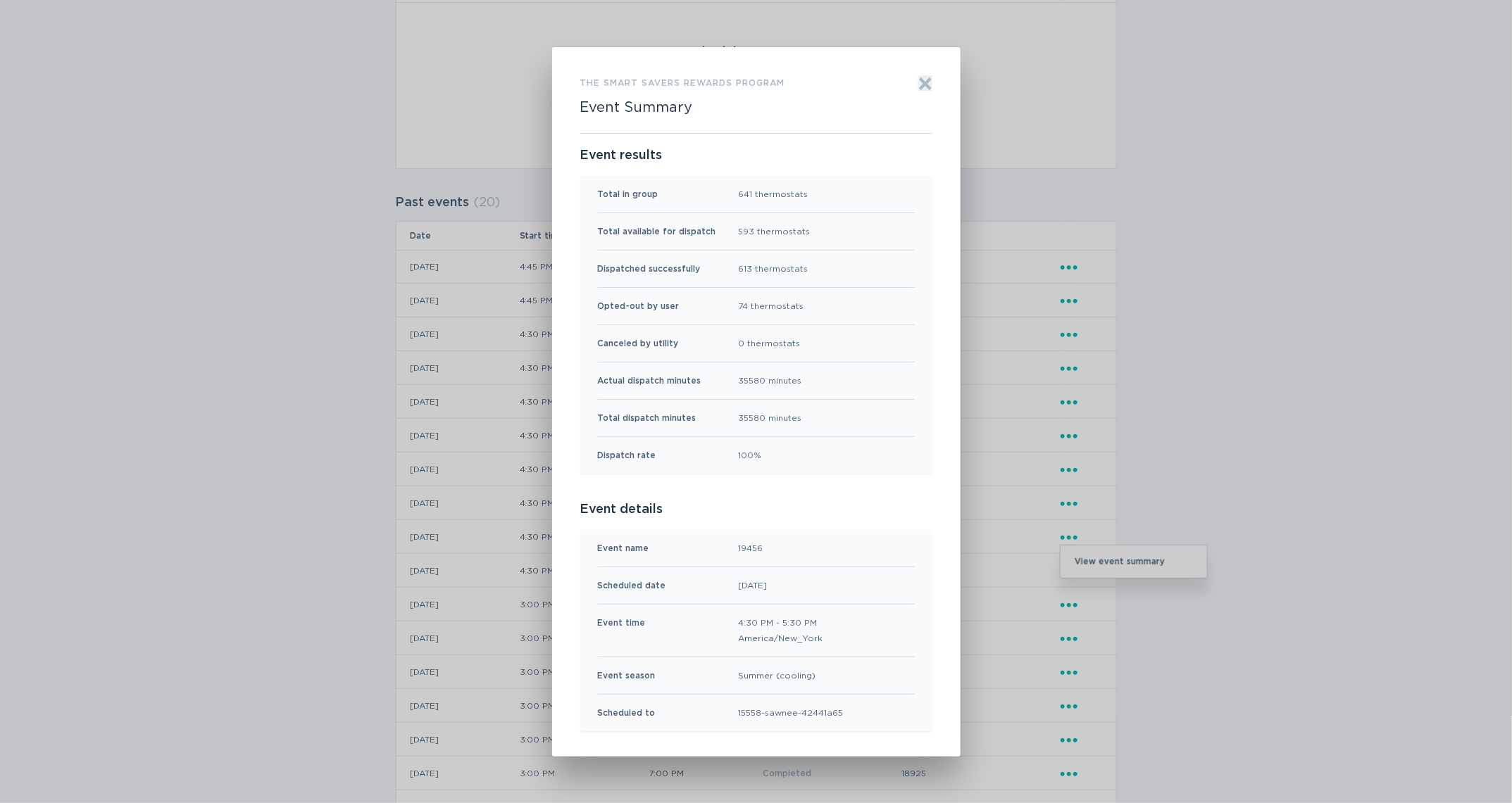
click at [926, 89] on div "Exit" at bounding box center [925, 104] width 14 height 58
click at [926, 77] on icon "Exit" at bounding box center [925, 84] width 14 height 14
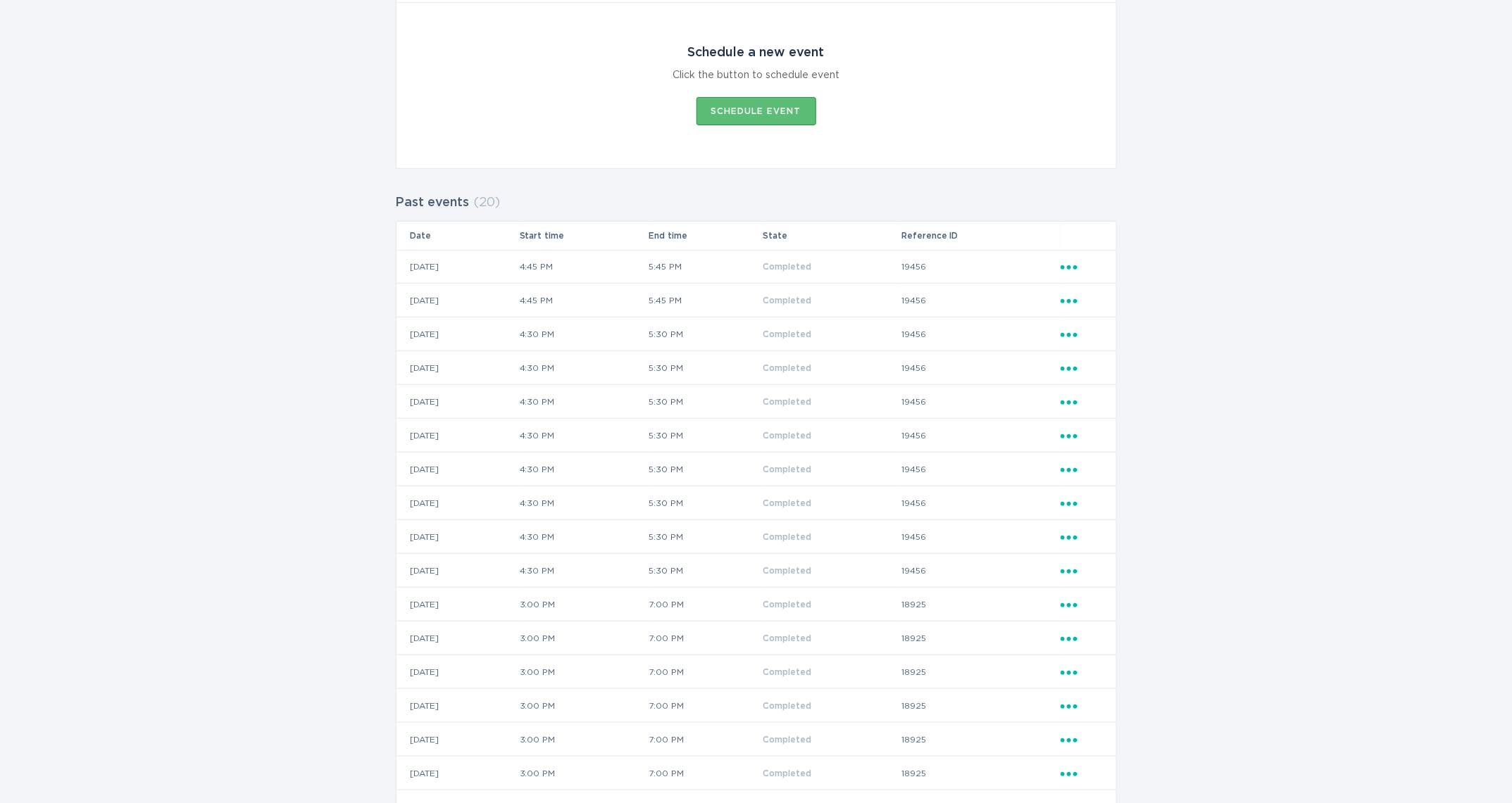
click at [1067, 432] on icon "Ellipsis" at bounding box center [1070, 434] width 20 height 12
click at [1080, 452] on div "View event summary" at bounding box center [1133, 460] width 146 height 32
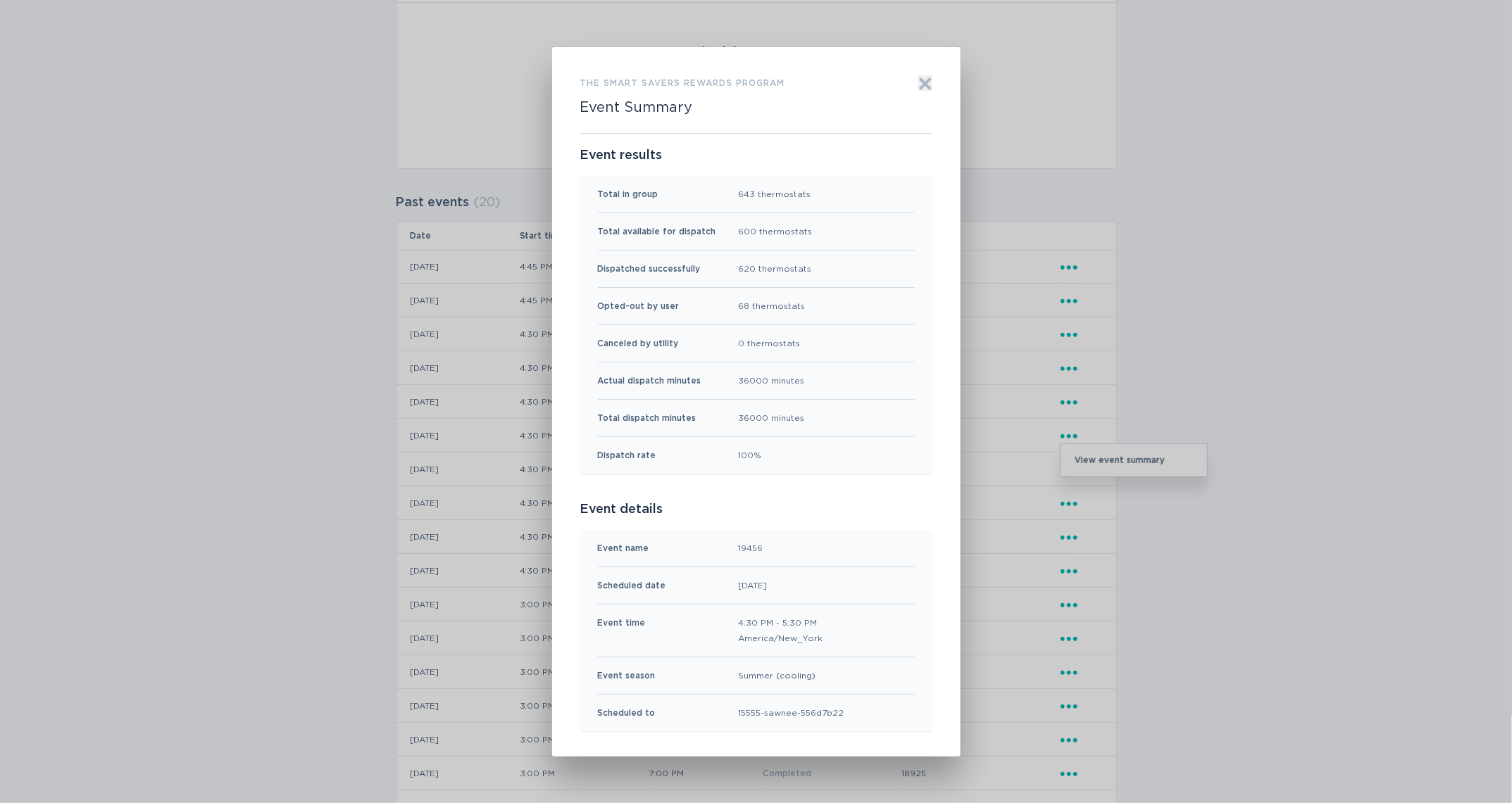
click at [915, 86] on div "the Smart Savers Rewards program Event Summary Exit" at bounding box center [756, 104] width 352 height 58
drag, startPoint x: 921, startPoint y: 82, endPoint x: 956, endPoint y: 154, distance: 80.1
click at [921, 82] on icon "Exit" at bounding box center [925, 84] width 14 height 14
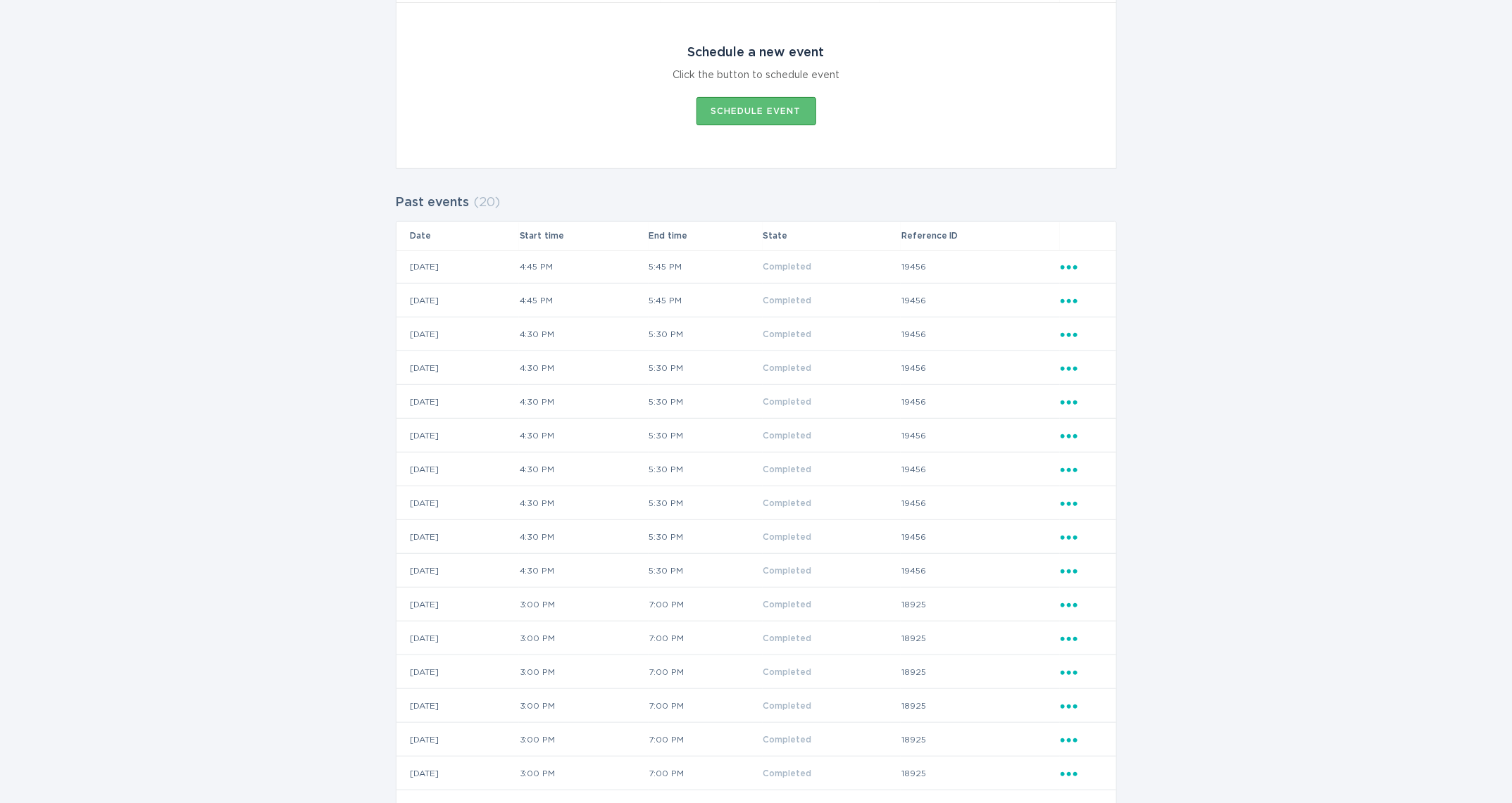
click at [1069, 406] on div "Ellipsis" at bounding box center [1081, 402] width 41 height 16
click at [1108, 432] on div "View event summary" at bounding box center [1133, 426] width 146 height 32
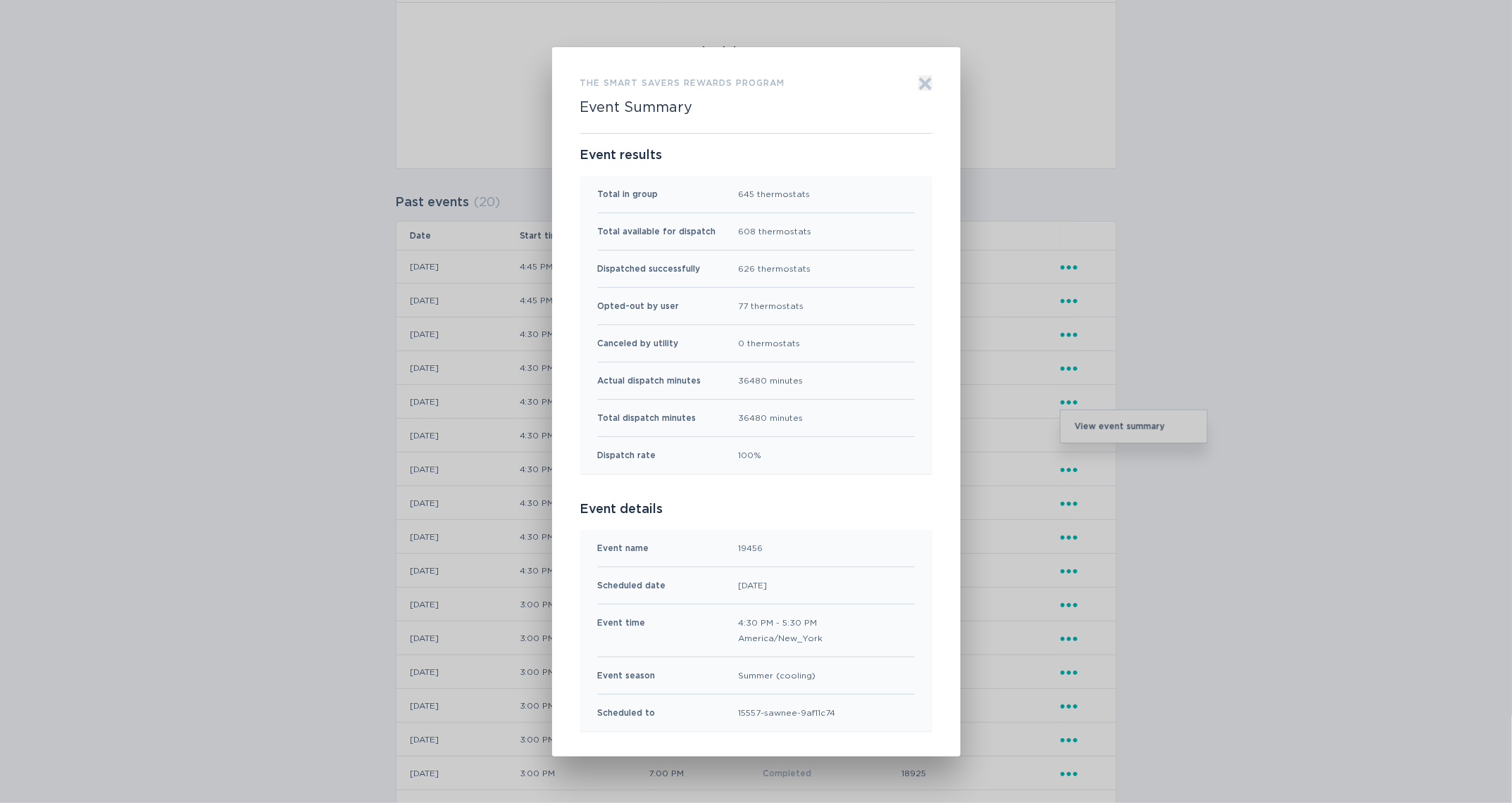
click at [926, 79] on icon "Exit" at bounding box center [925, 83] width 11 height 11
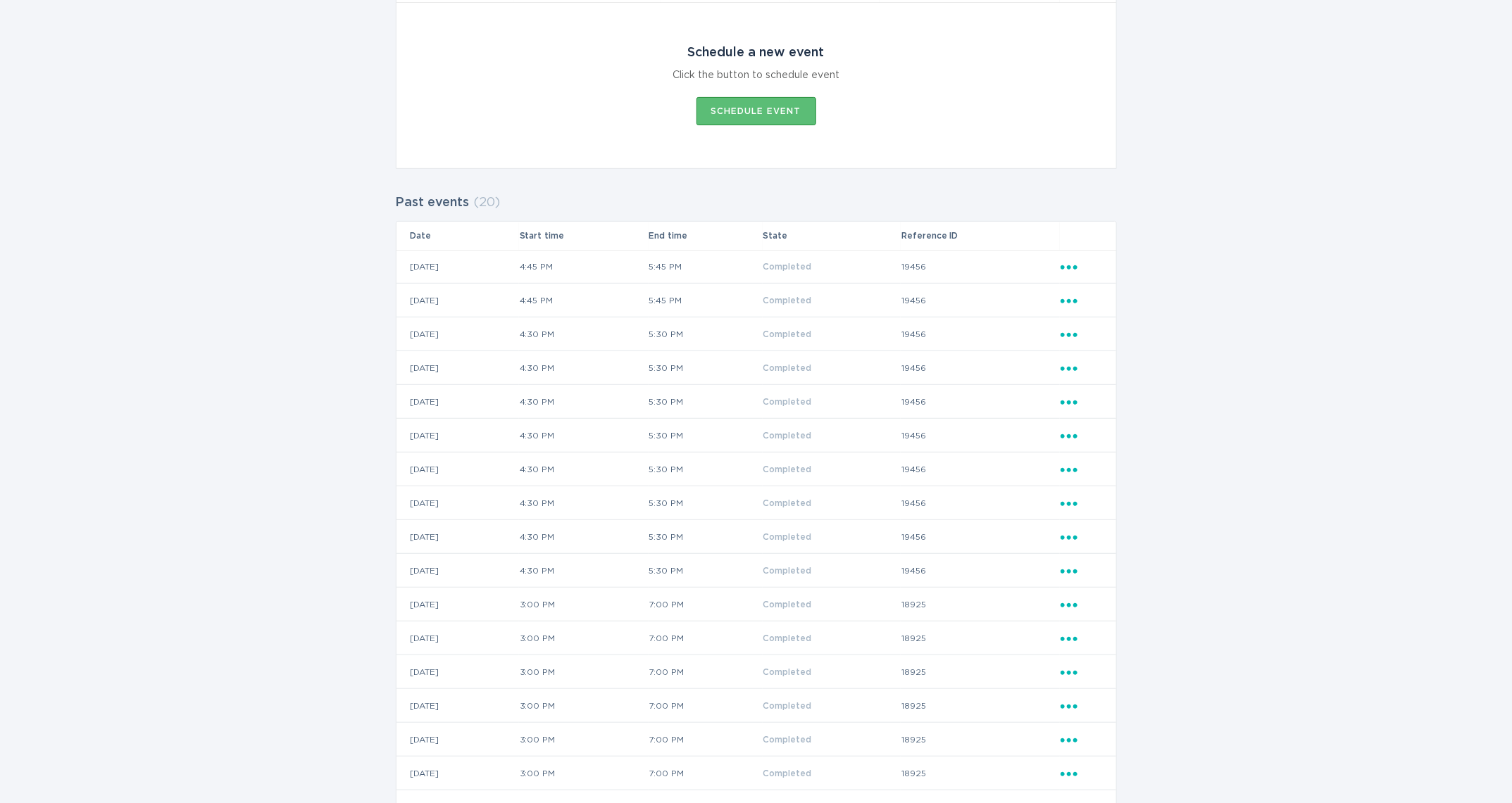
click at [1071, 304] on icon "Ellipsis" at bounding box center [1070, 299] width 20 height 12
click at [1084, 328] on div "View event summary" at bounding box center [1133, 325] width 146 height 32
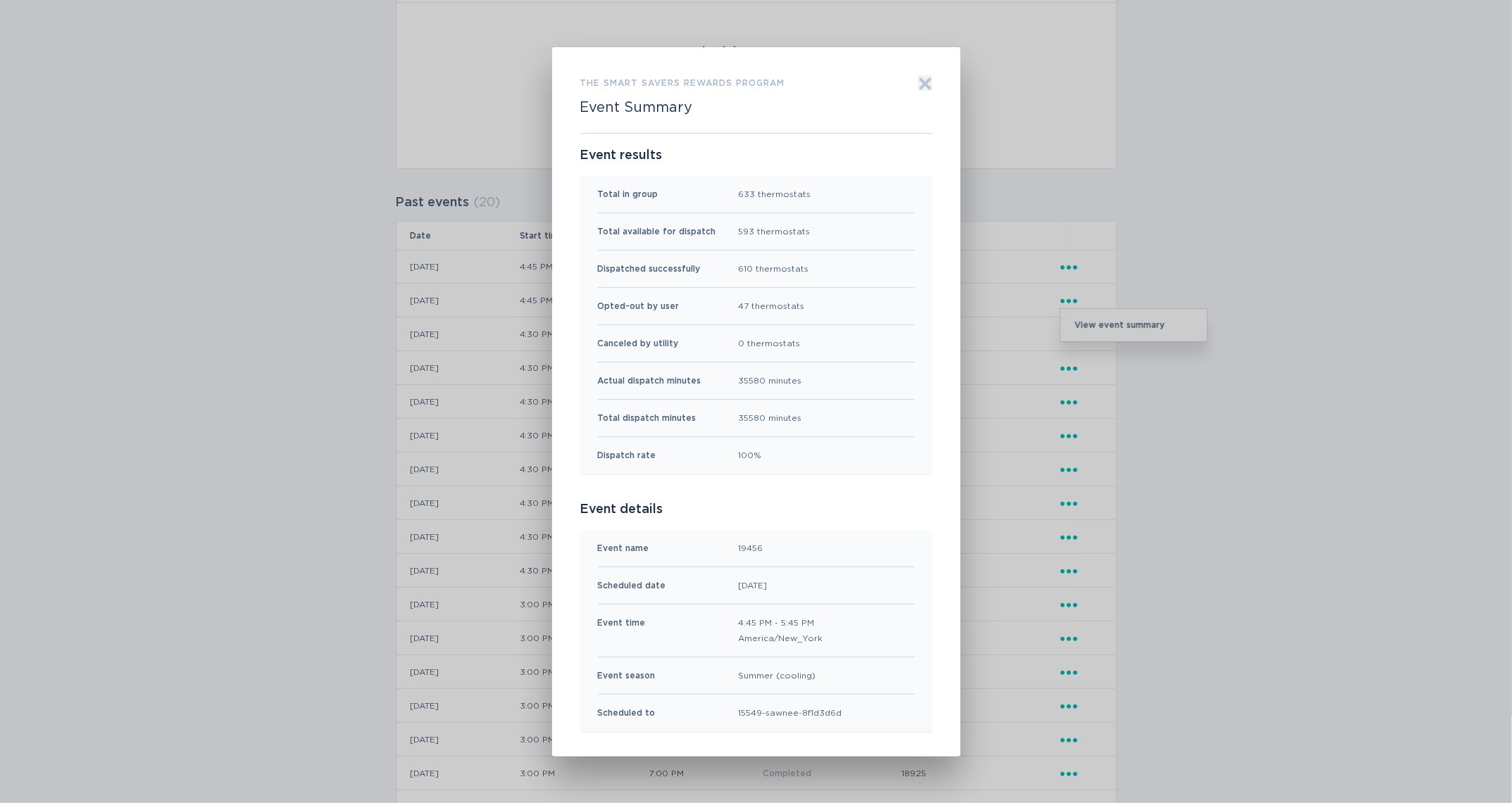
click at [924, 79] on icon "Exit" at bounding box center [925, 83] width 11 height 11
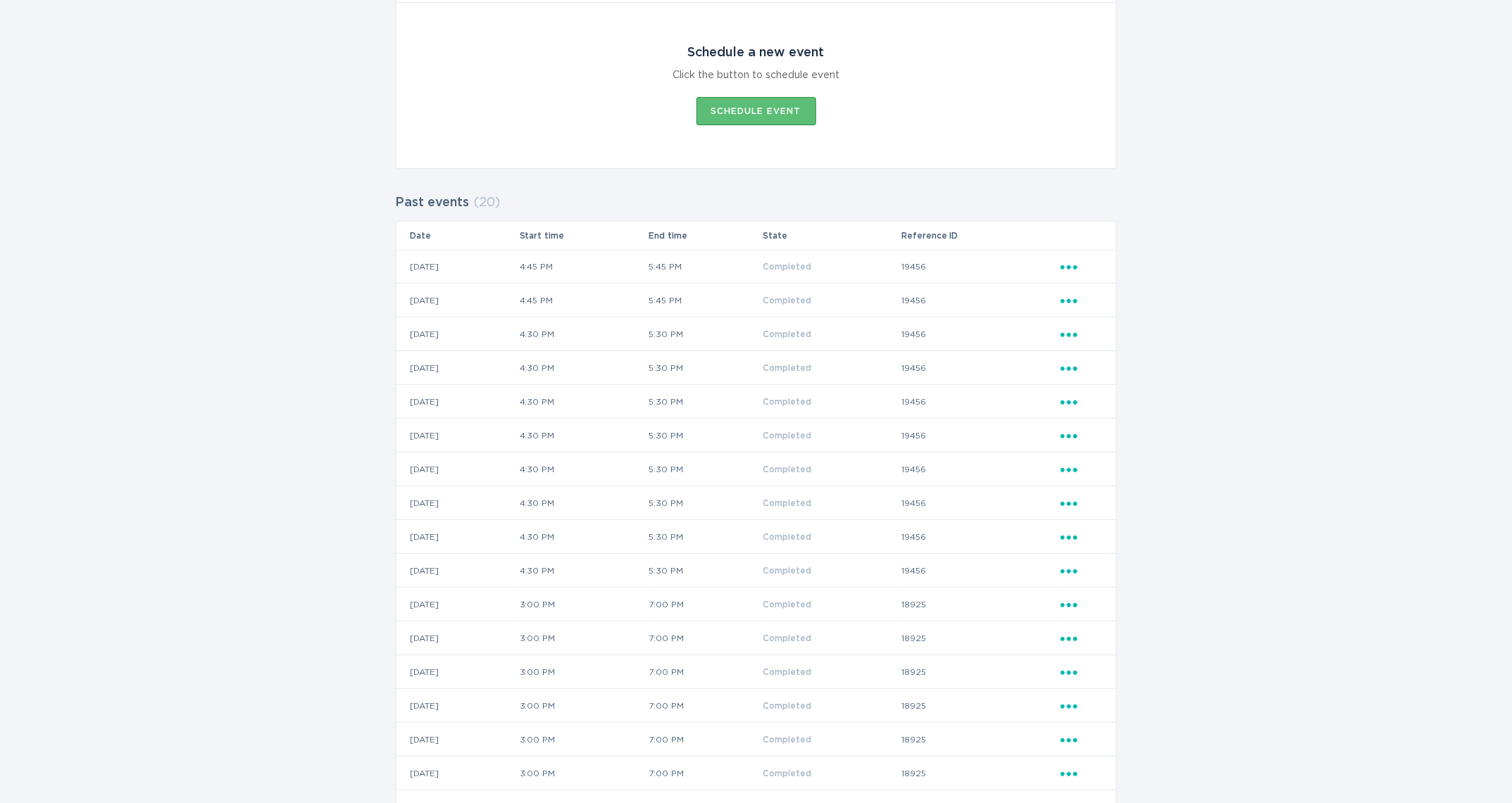
click at [1067, 263] on icon "Ellipsis" at bounding box center [1070, 265] width 20 height 12
click at [1072, 286] on div "View event summary" at bounding box center [1133, 291] width 146 height 32
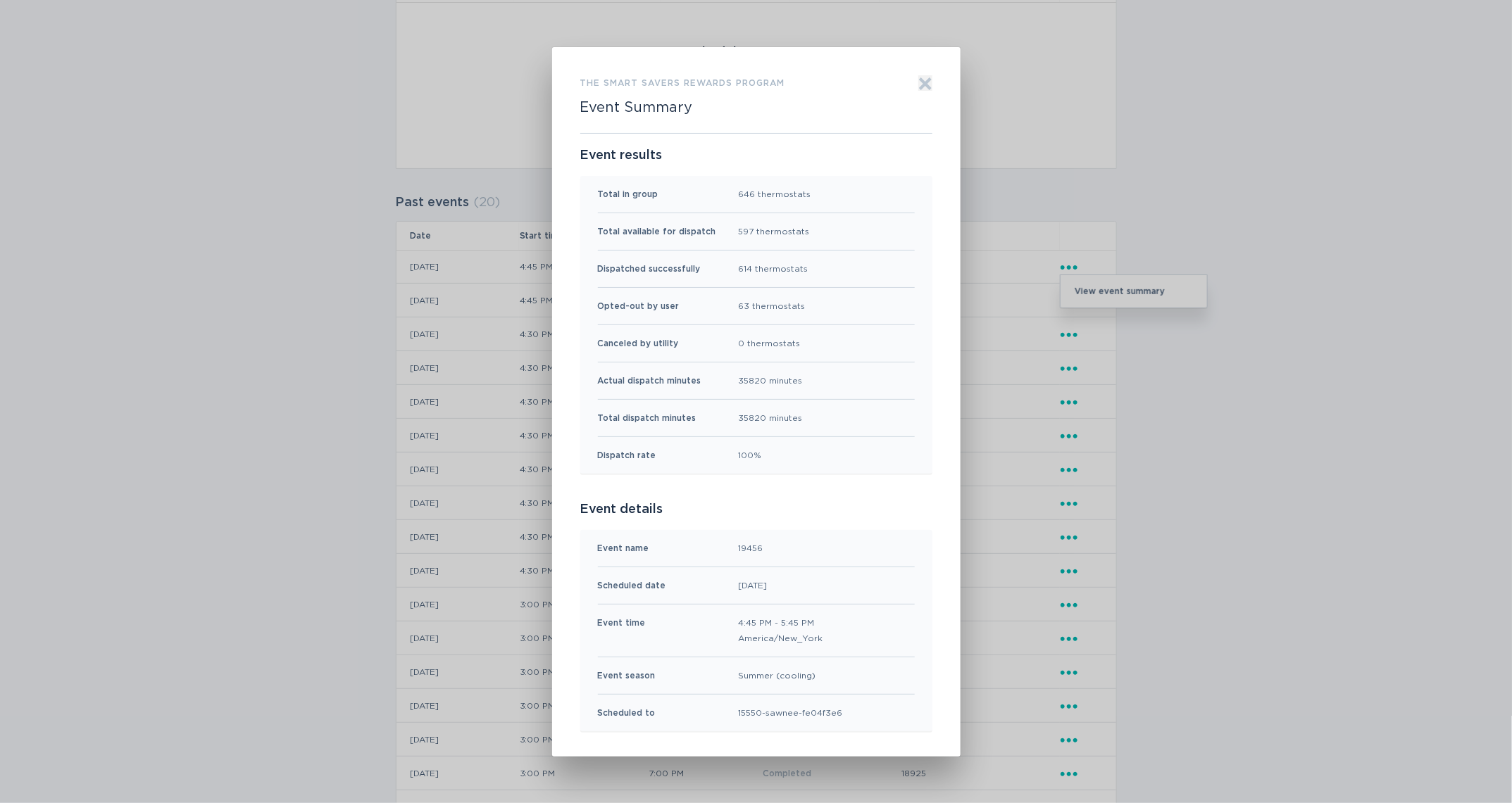
click at [921, 77] on icon "Exit" at bounding box center [925, 84] width 14 height 14
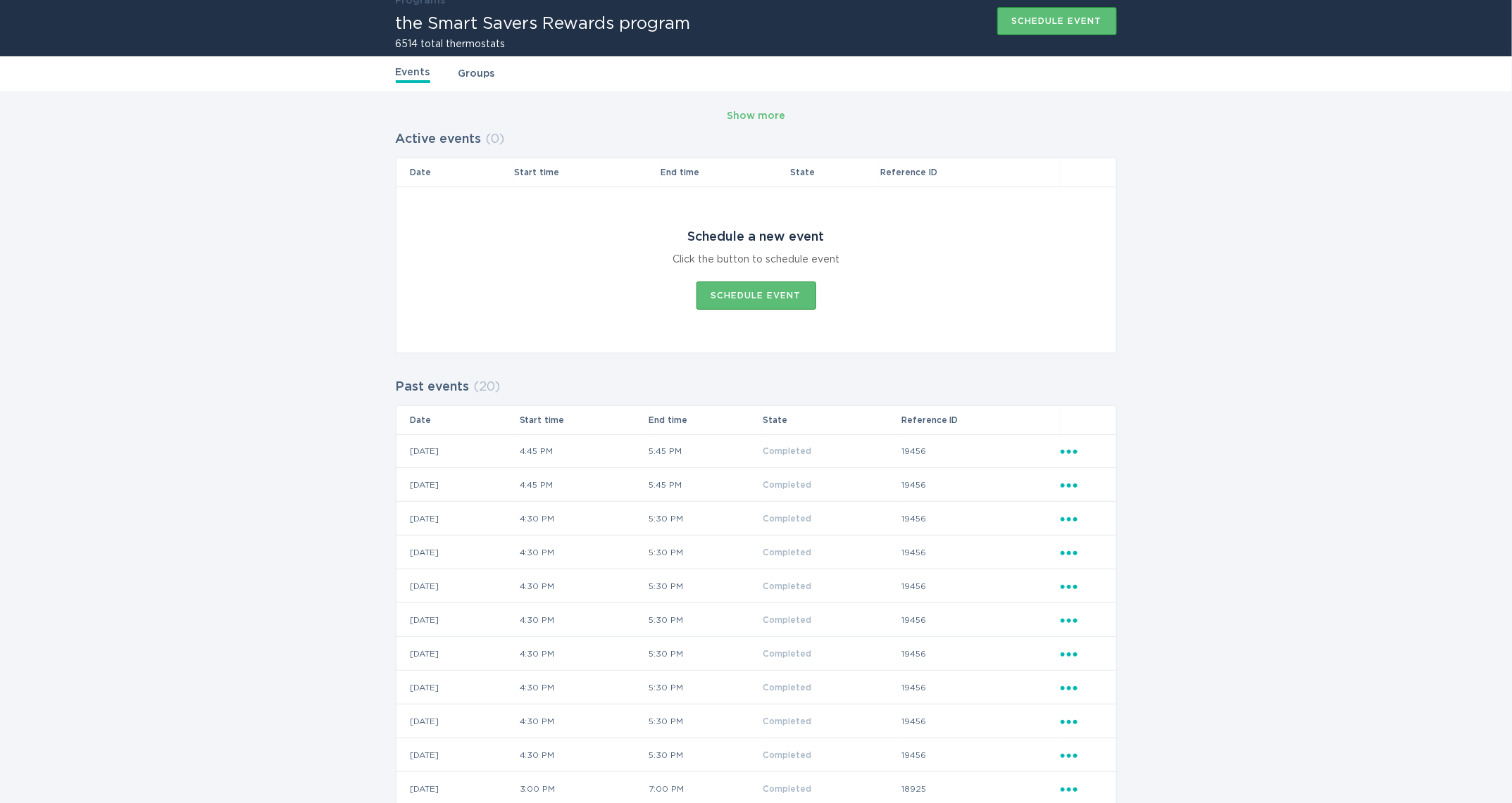
scroll to position [0, 0]
